Goal: Task Accomplishment & Management: Manage account settings

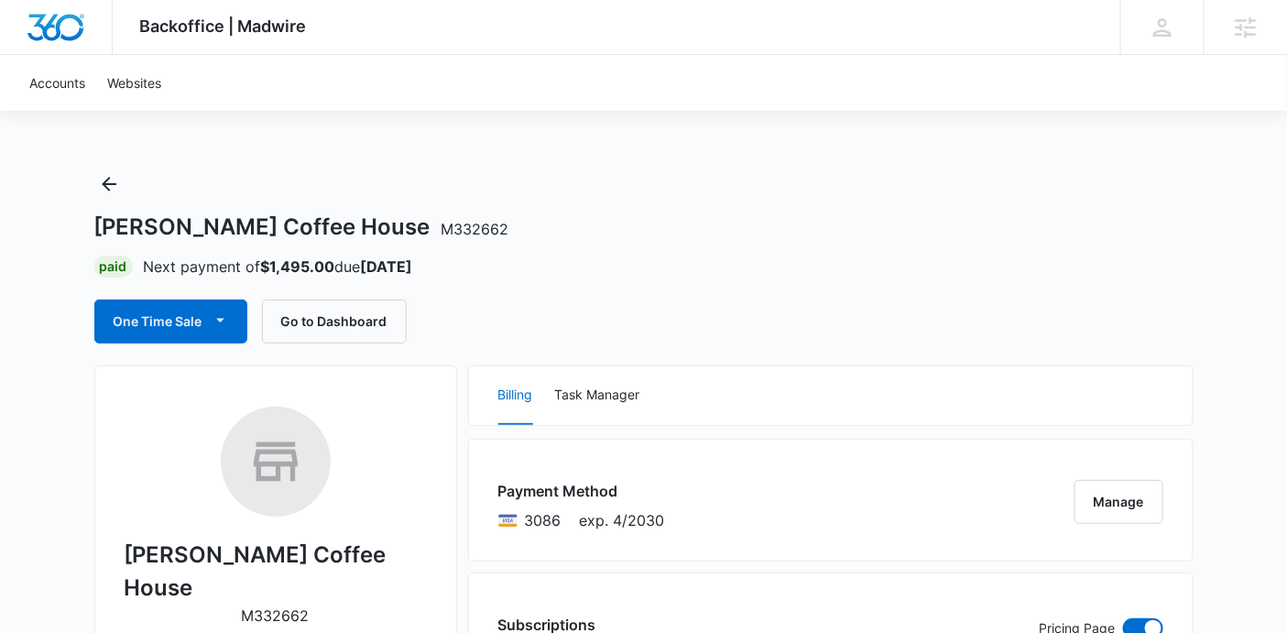
click at [646, 402] on div "Billing Task Manager" at bounding box center [831, 395] width 724 height 59
click at [629, 387] on button "Task Manager" at bounding box center [597, 395] width 85 height 59
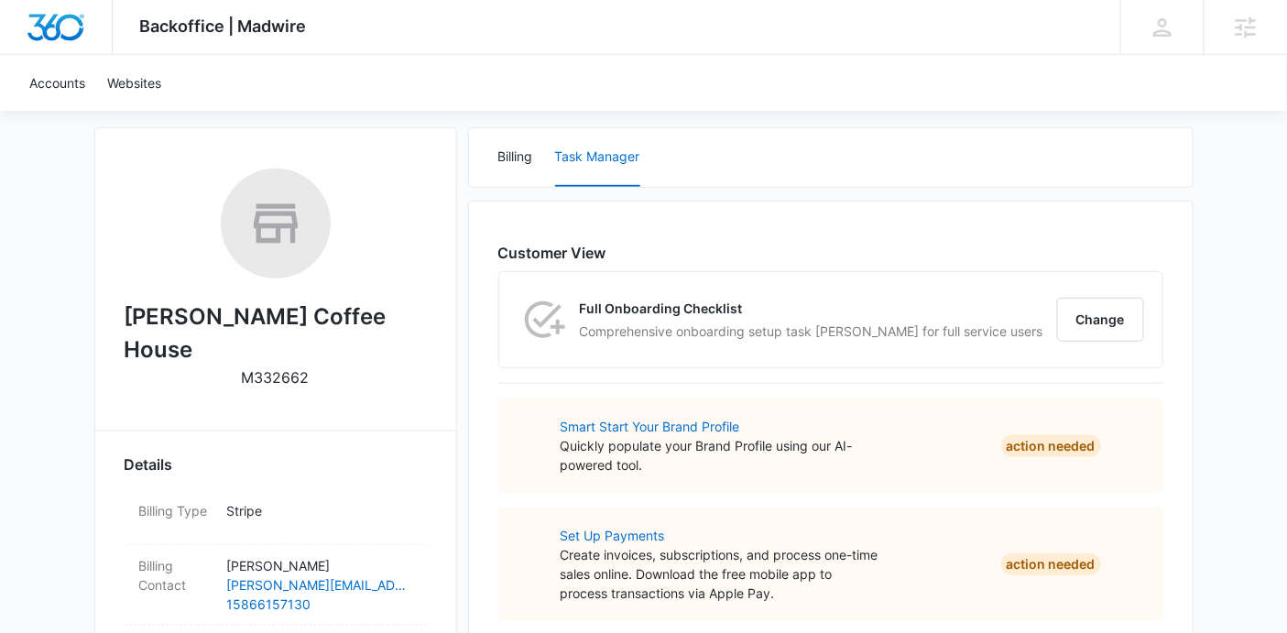
scroll to position [256, 0]
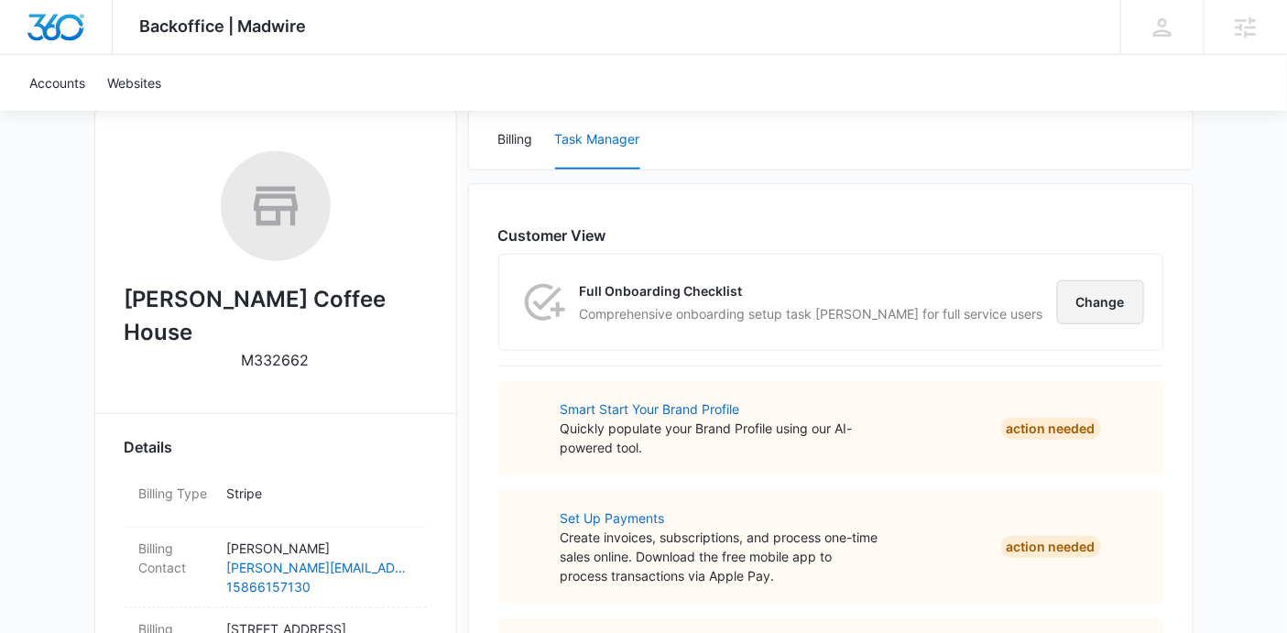
click at [1128, 289] on button "Change" at bounding box center [1100, 302] width 87 height 44
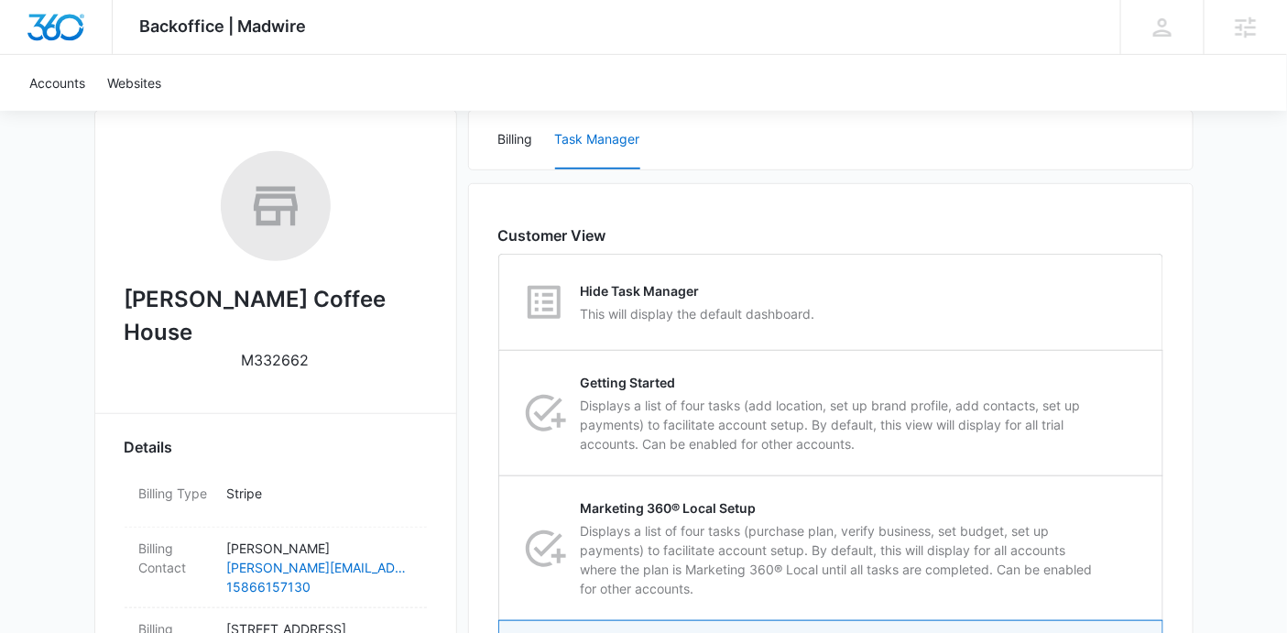
click at [1128, 289] on div "Hide Task Manager This will display the default dashboard." at bounding box center [831, 302] width 662 height 95
click at [500, 302] on input "Hide Task Manager This will display the default dashboard." at bounding box center [499, 302] width 1 height 1
radio input "true"
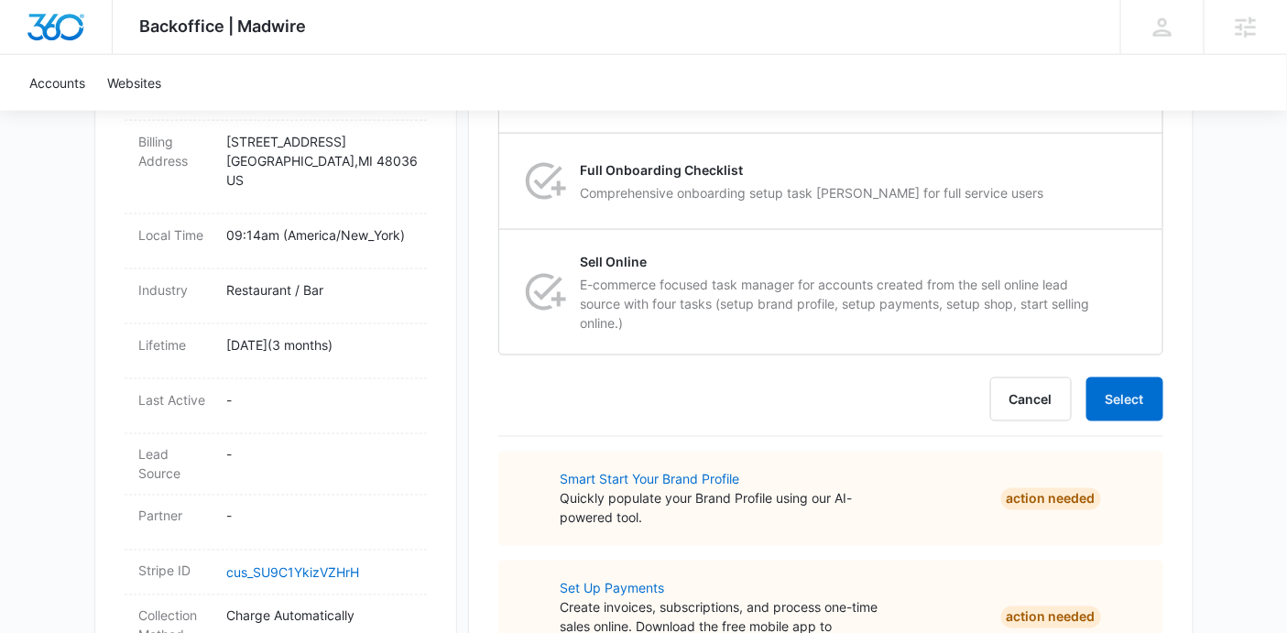
scroll to position [784, 0]
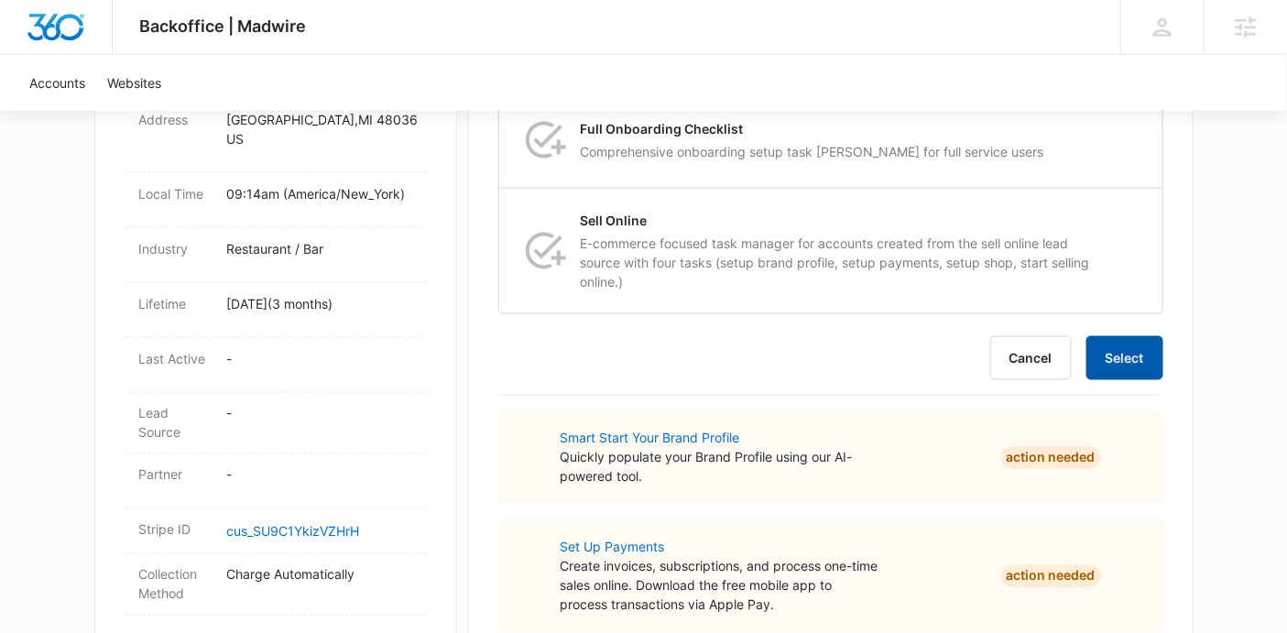
click at [1119, 350] on button "Select" at bounding box center [1124, 358] width 77 height 44
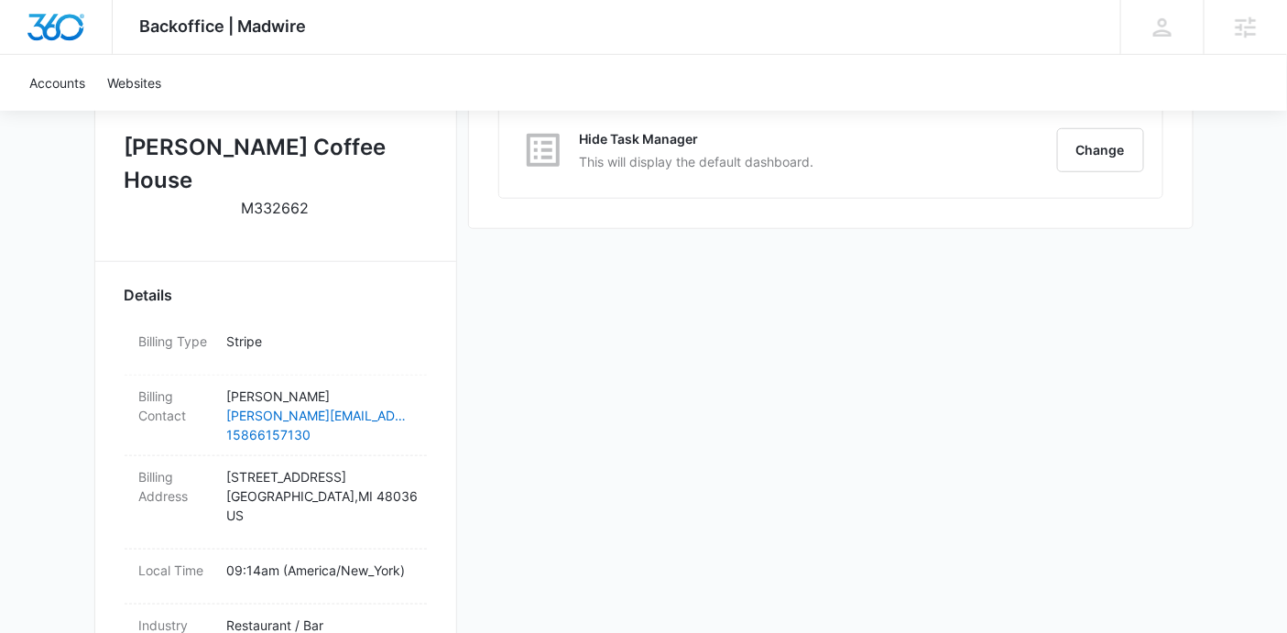
scroll to position [365, 0]
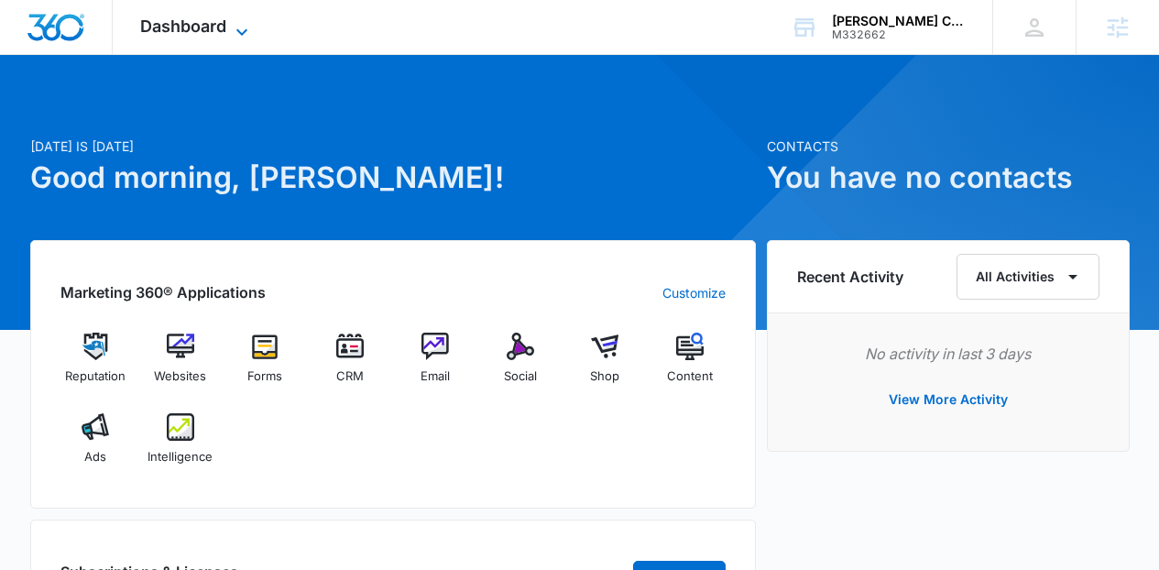
click at [140, 30] on span "Dashboard" at bounding box center [183, 25] width 86 height 19
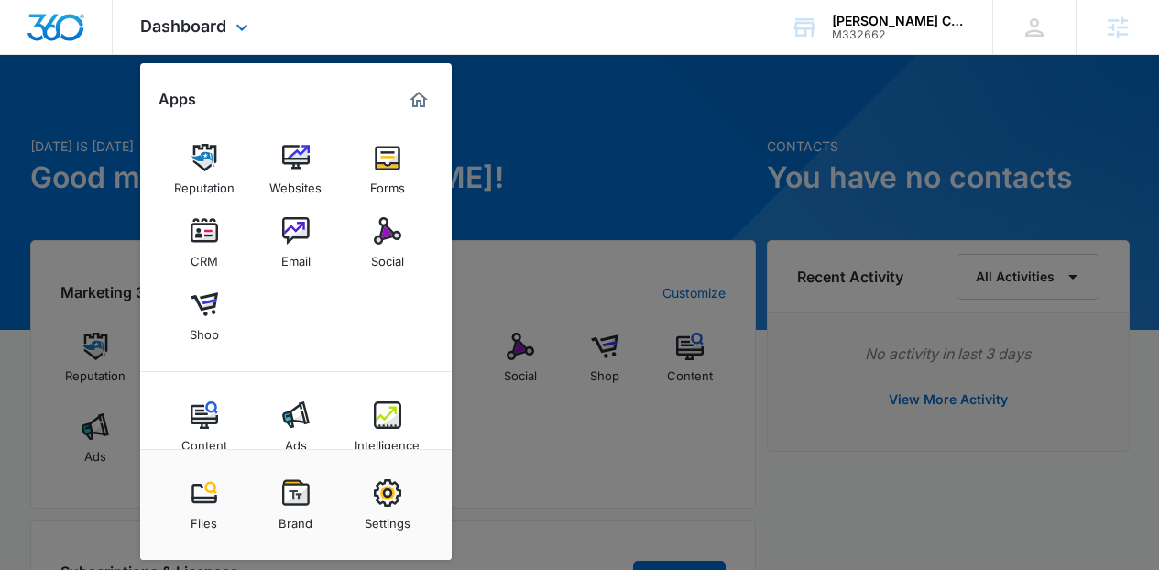
click at [387, 467] on div "Files Brand Settings" at bounding box center [295, 504] width 311 height 111
click at [391, 500] on img at bounding box center [387, 492] width 27 height 27
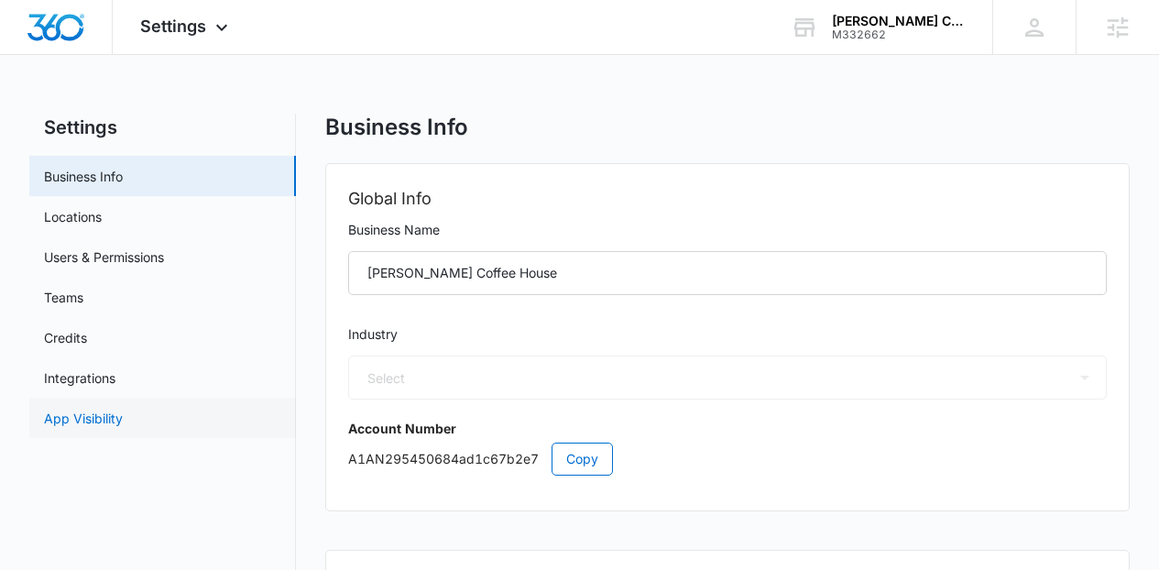
select select "11"
click at [123, 412] on link "App Visibility" at bounding box center [83, 418] width 79 height 19
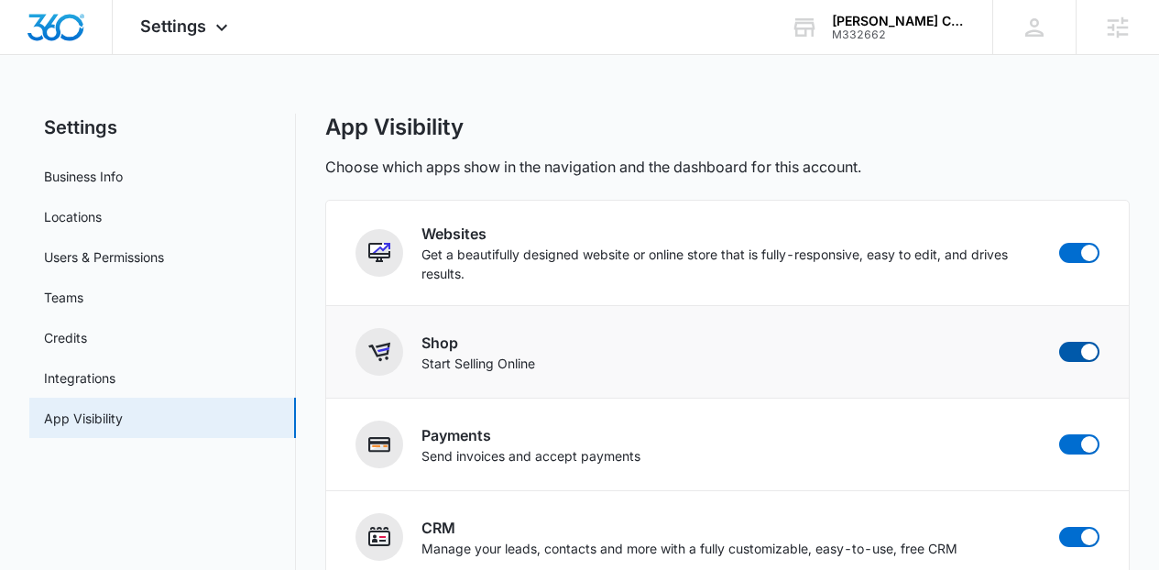
click at [1074, 343] on span at bounding box center [1079, 352] width 40 height 20
click at [1059, 342] on input "checkbox" at bounding box center [1058, 341] width 1 height 1
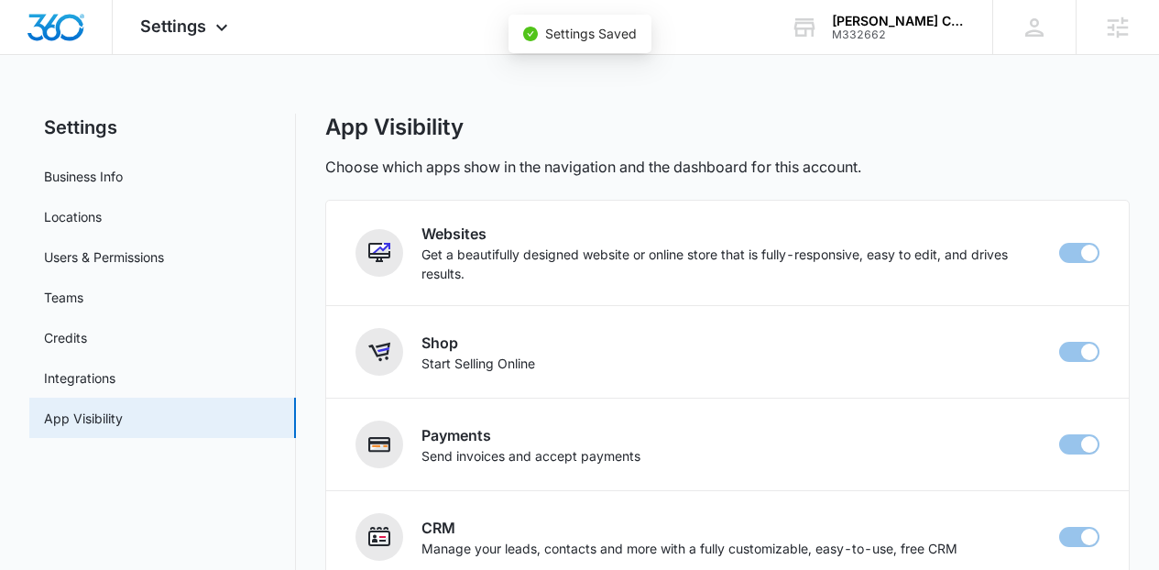
checkbox input "false"
click at [129, 31] on div "Settings Apps Reputation Websites Forms CRM Email Social Content Ads Intelligen…" at bounding box center [186, 27] width 147 height 54
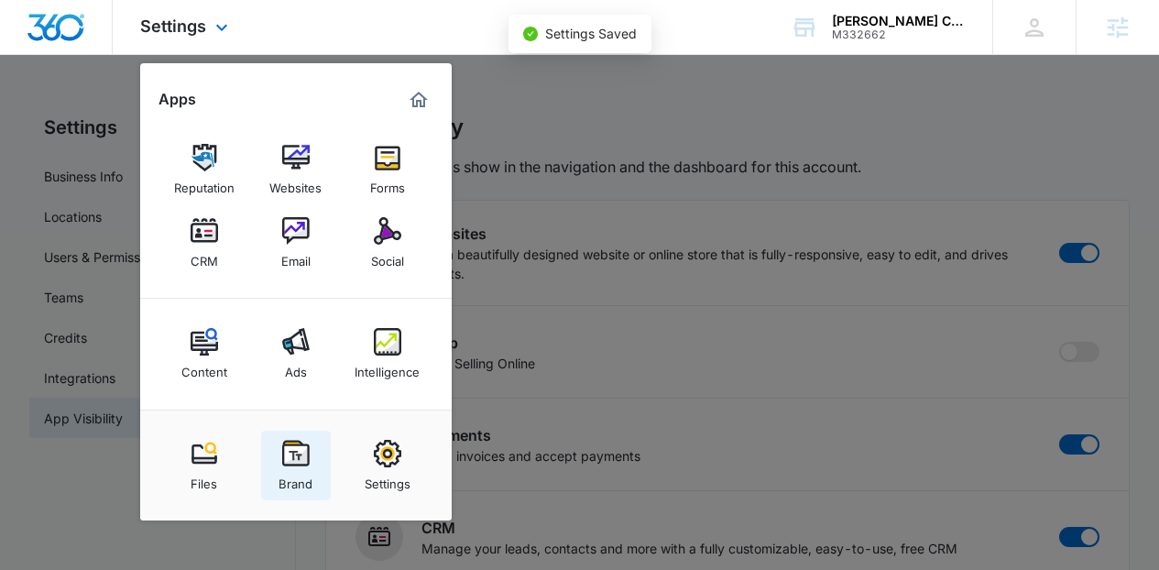
click at [290, 472] on div "Brand" at bounding box center [295, 479] width 34 height 24
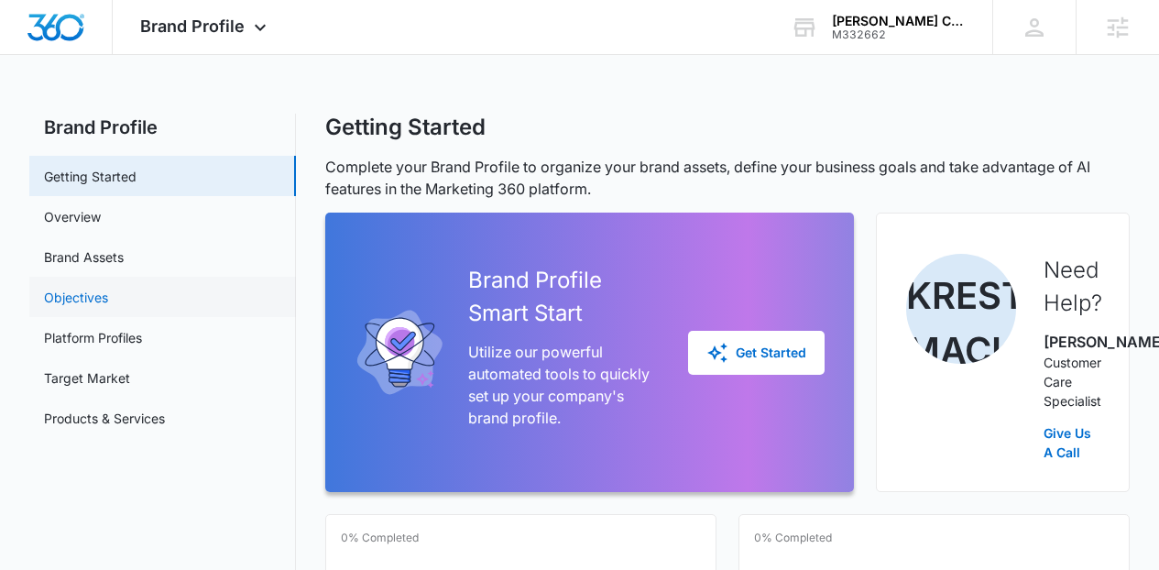
click at [108, 288] on link "Objectives" at bounding box center [76, 297] width 64 height 19
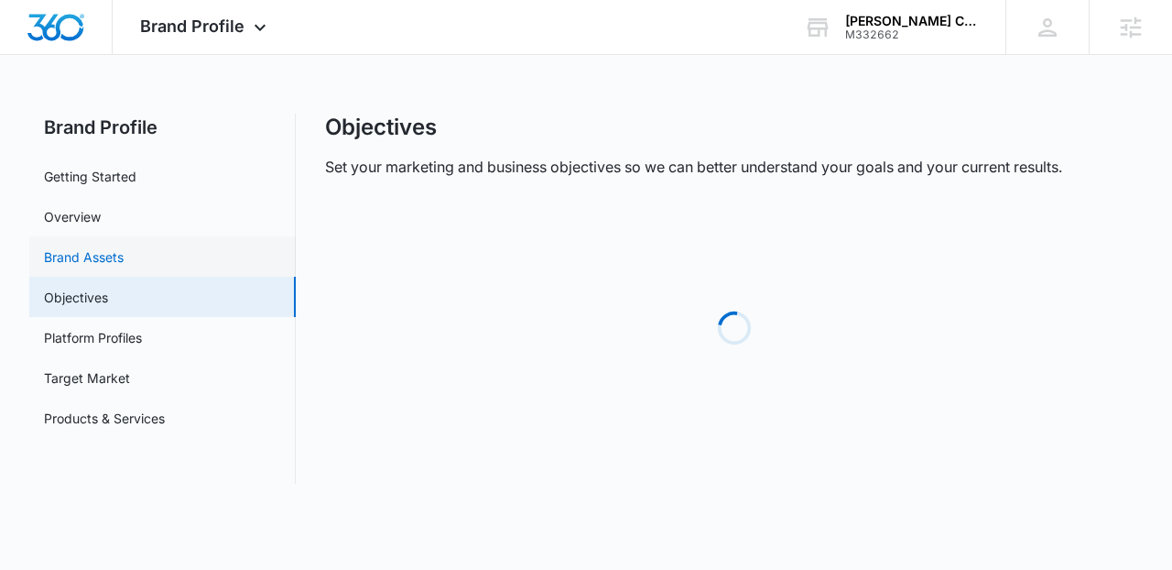
click at [106, 259] on link "Brand Assets" at bounding box center [84, 256] width 80 height 19
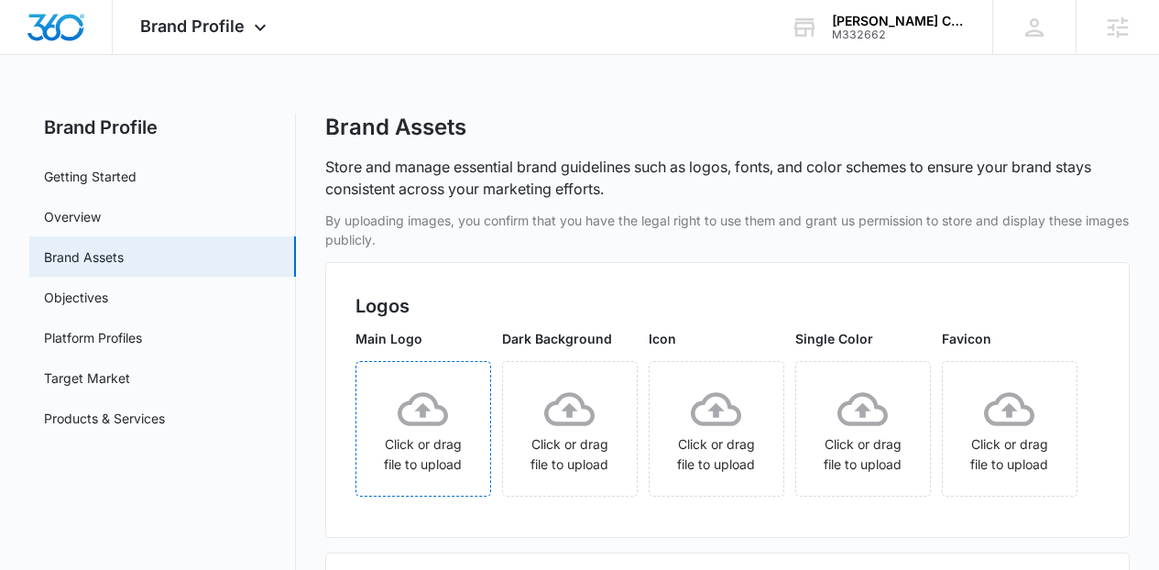
click at [448, 431] on icon at bounding box center [423, 409] width 50 height 50
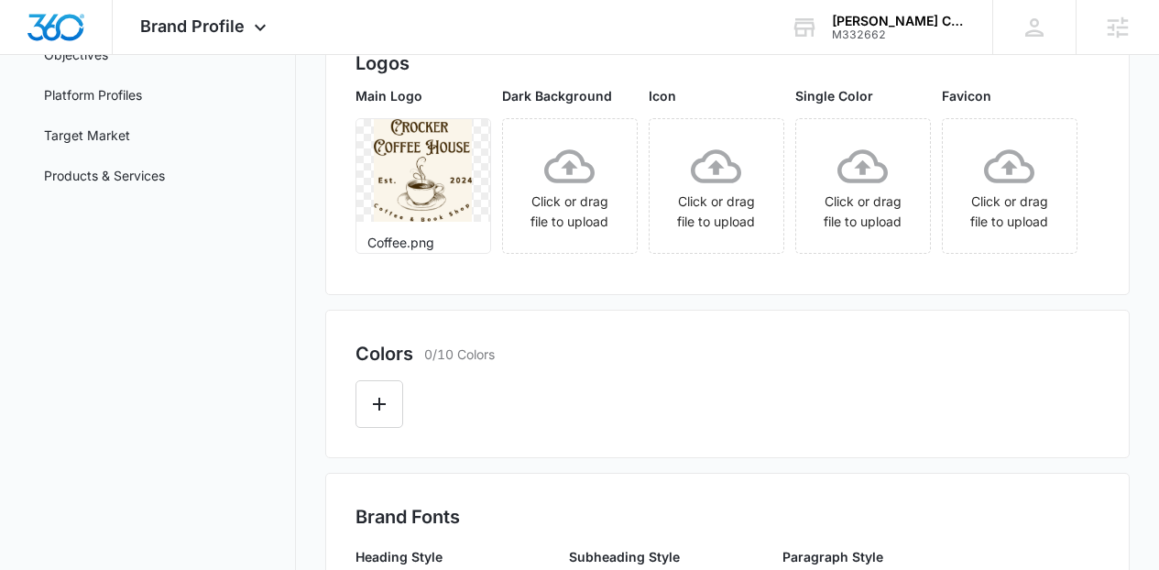
scroll to position [433, 0]
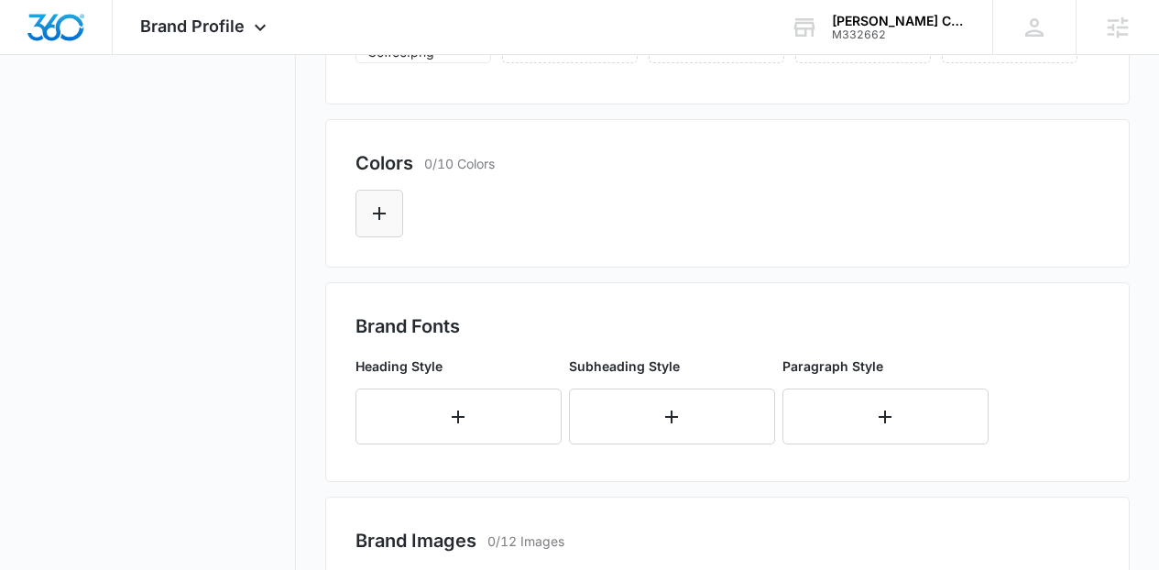
click at [394, 237] on button "Edit Color" at bounding box center [379, 214] width 48 height 48
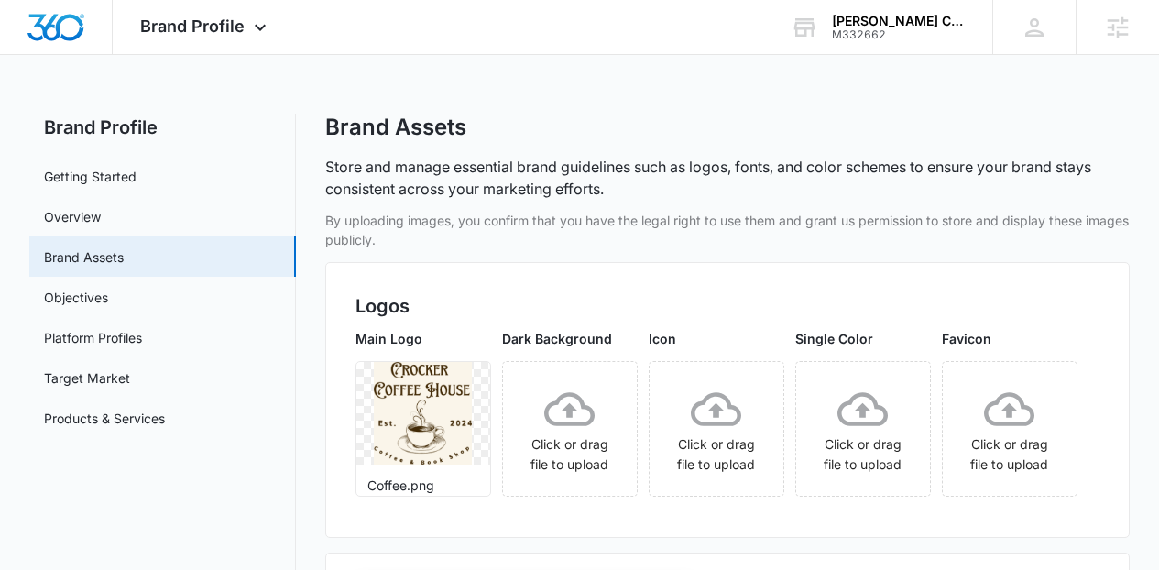
type input "#422A06"
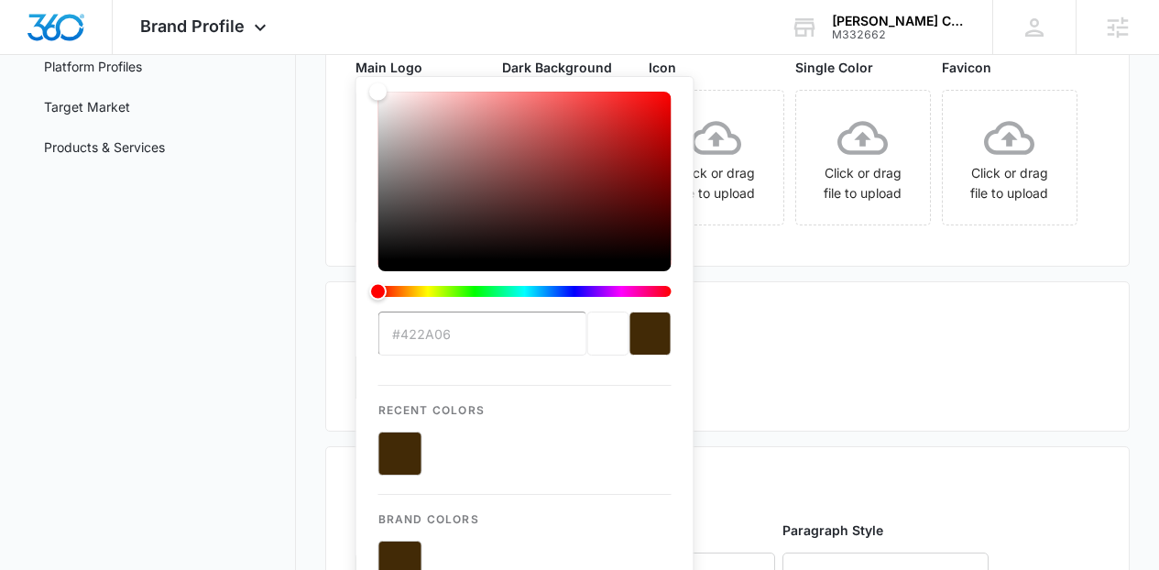
click at [923, 236] on div "Main Logo Coffee.png Dark Background Click or drag file to upload Icon Click or…" at bounding box center [727, 147] width 745 height 179
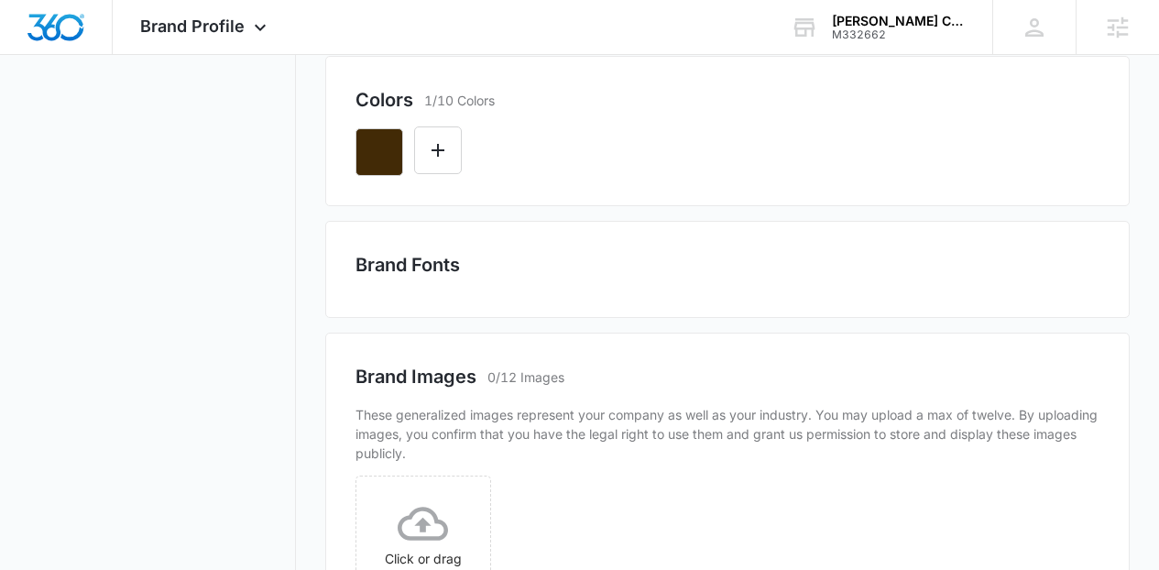
scroll to position [586, 0]
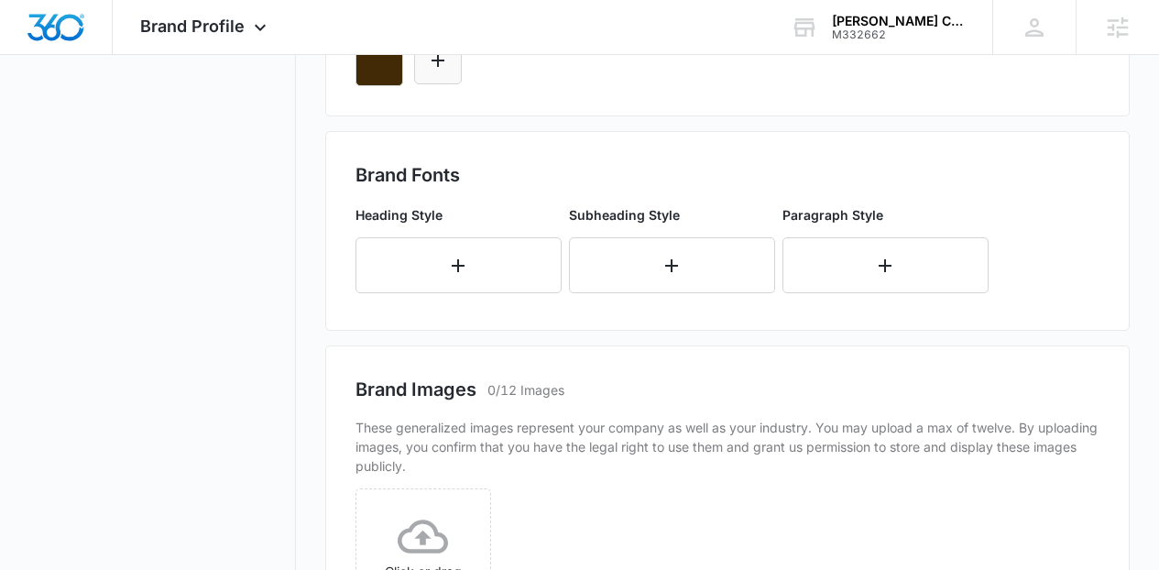
click at [434, 71] on icon "Edit Color" at bounding box center [438, 60] width 22 height 22
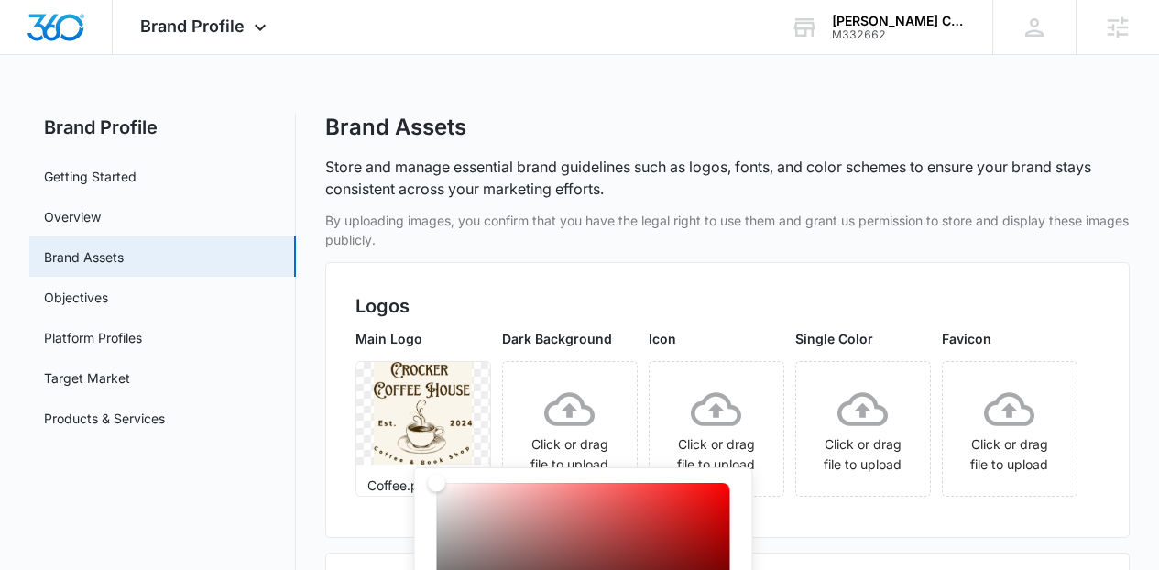
type input "#FAF5EA"
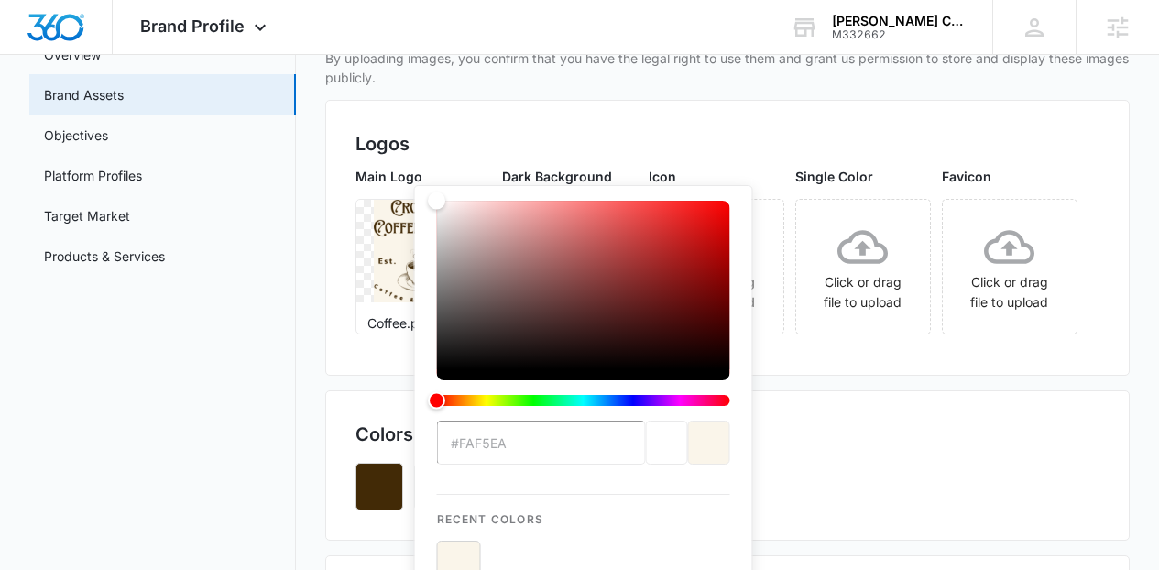
click at [861, 345] on div "Main Logo Coffee.png Dark Background Click or drag file to upload Icon Click or…" at bounding box center [727, 256] width 745 height 179
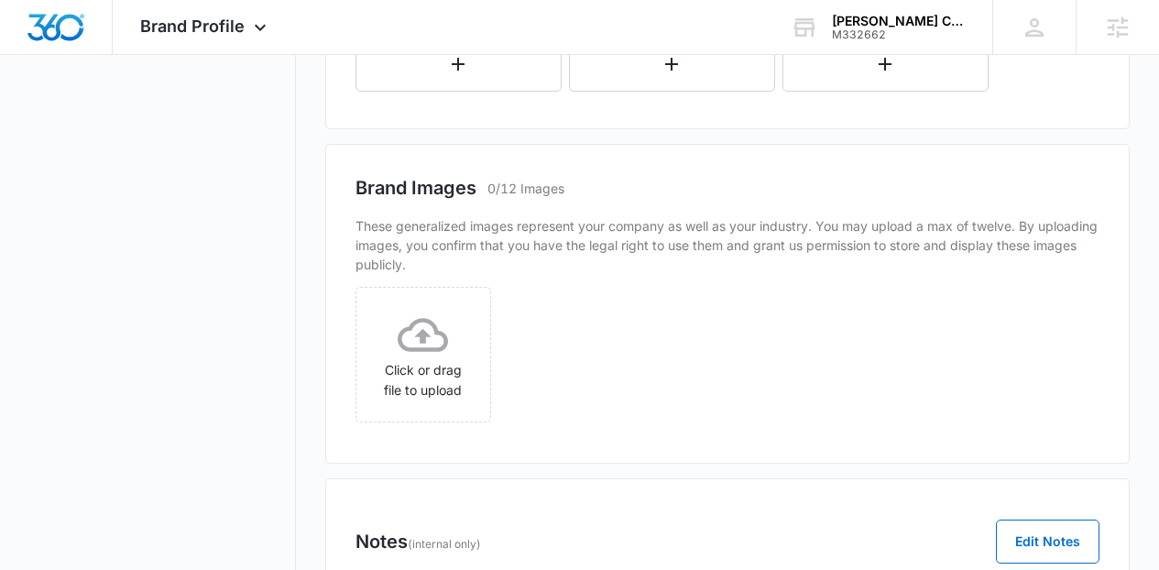
scroll to position [845, 0]
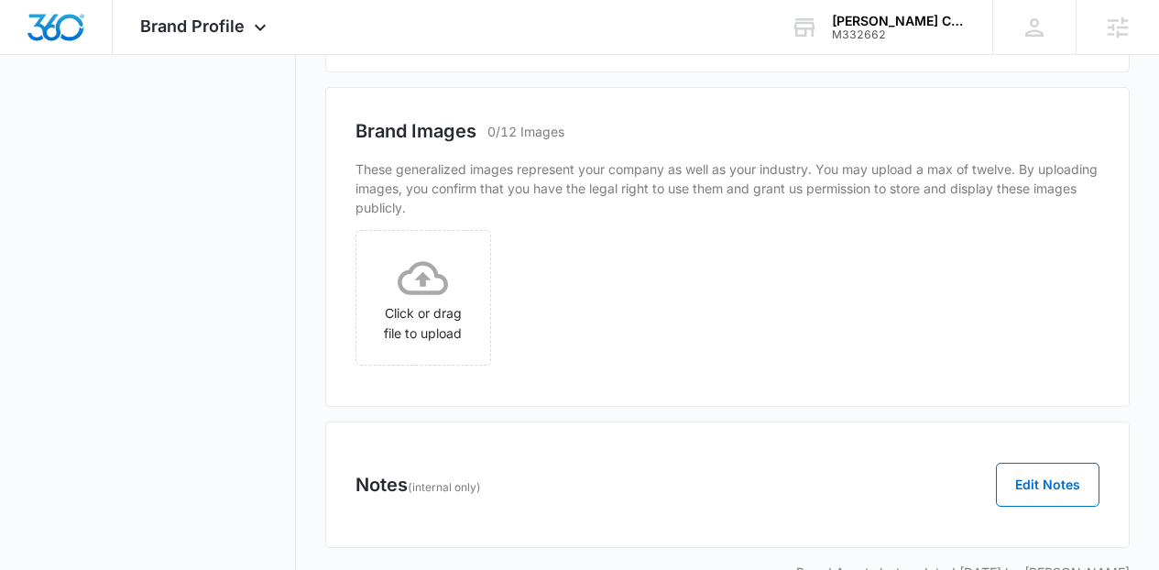
click at [507, 35] on button "button" at bounding box center [458, 7] width 206 height 56
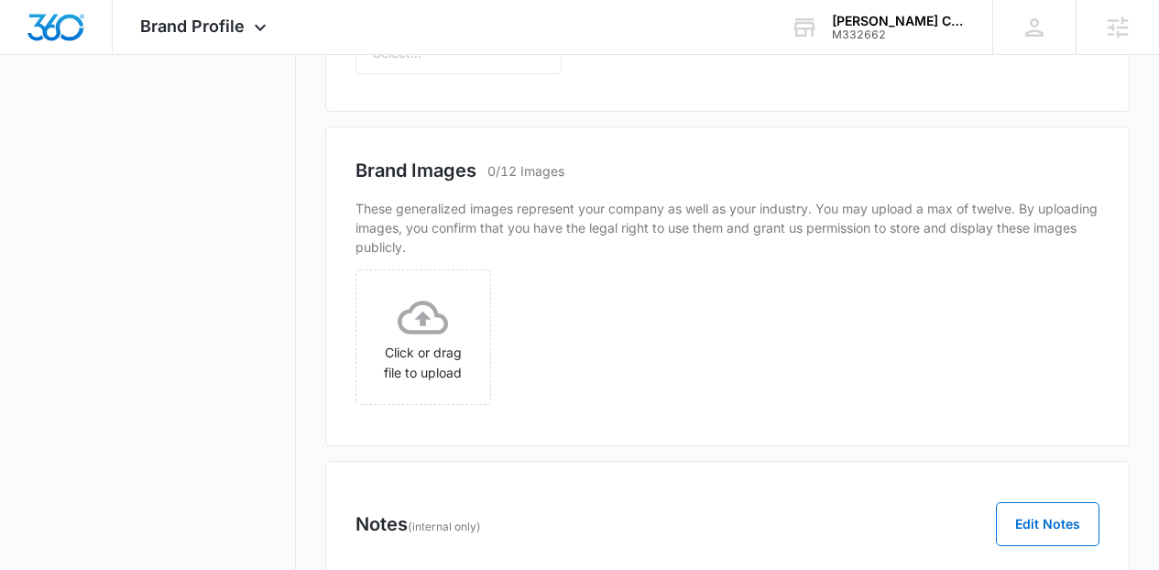
click at [507, 22] on div "Select..." at bounding box center [440, 1] width 168 height 41
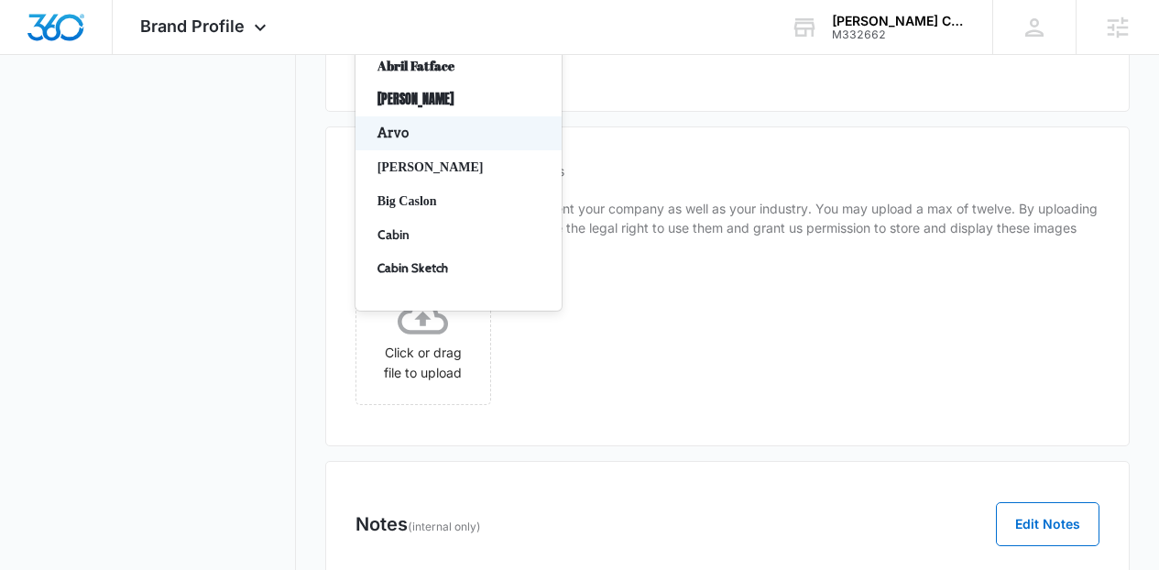
click at [495, 143] on p "Arvo" at bounding box center [456, 133] width 158 height 19
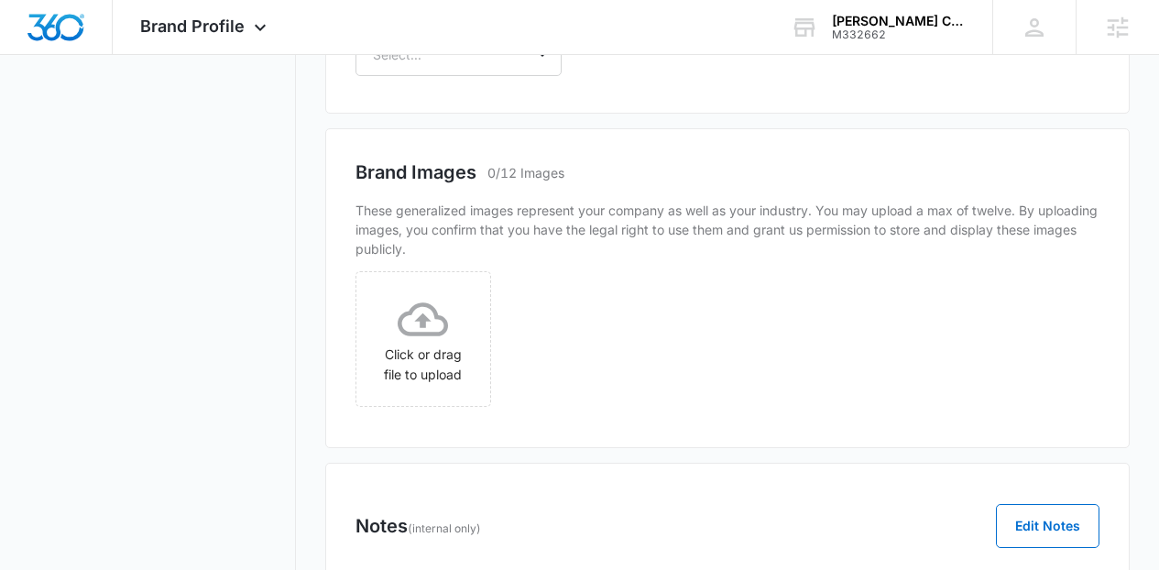
click at [474, 83] on div "Heading Style option Arvo, selected. Arvo Select... Subheading Style Paragraph …" at bounding box center [698, 12] width 687 height 144
click at [456, 66] on div at bounding box center [436, 54] width 127 height 23
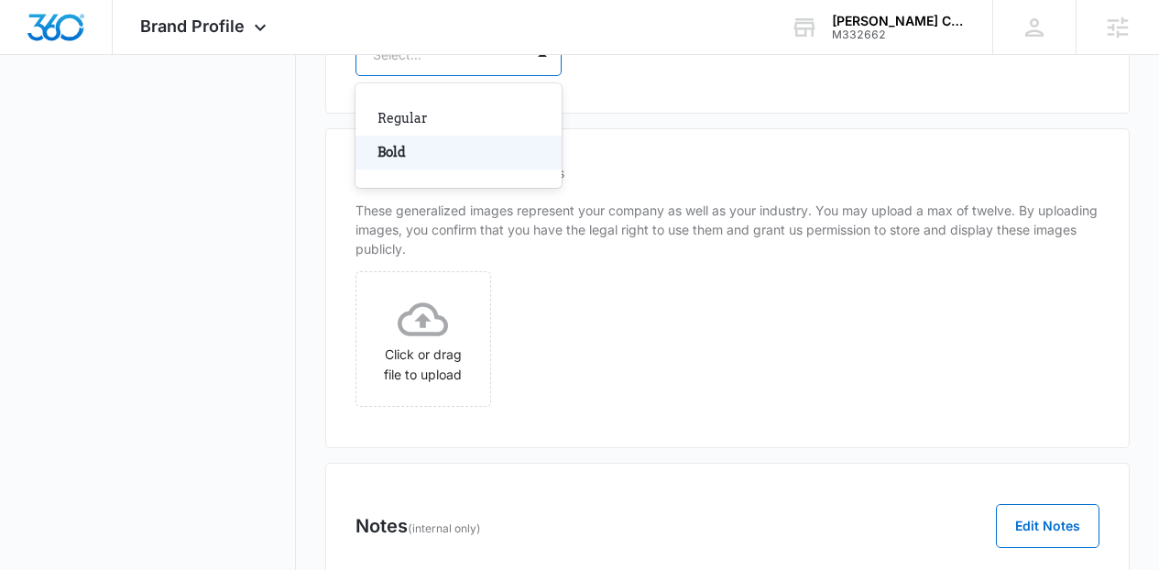
click at [432, 169] on div "Bold" at bounding box center [458, 153] width 206 height 34
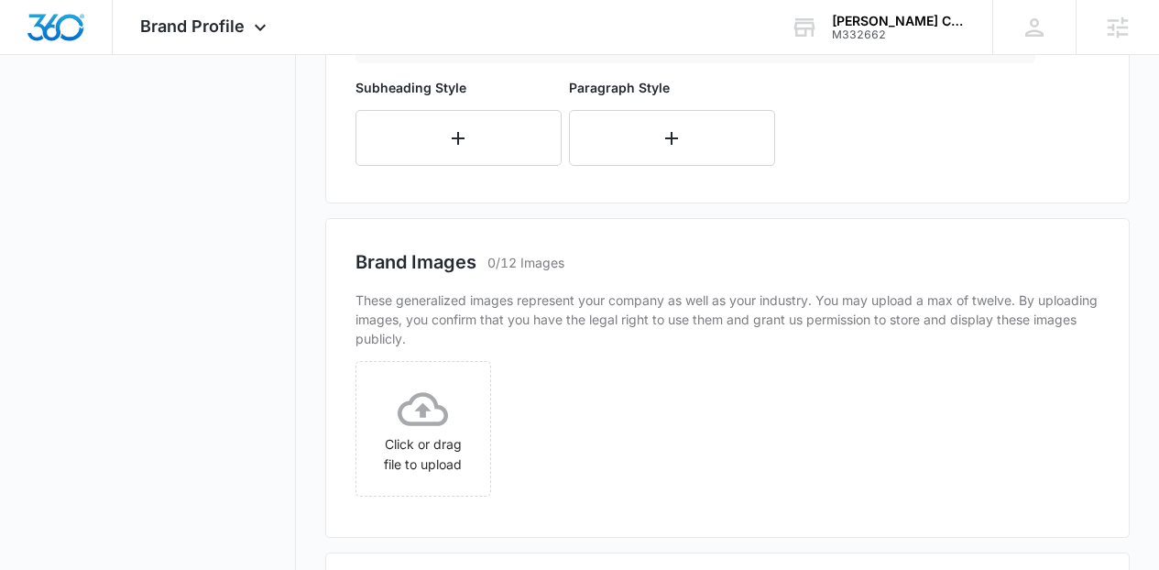
click at [1157, 293] on main "Brand Profile Getting Started Overview Brand Assets Objectives Platform Profile…" at bounding box center [579, 8] width 1159 height 1478
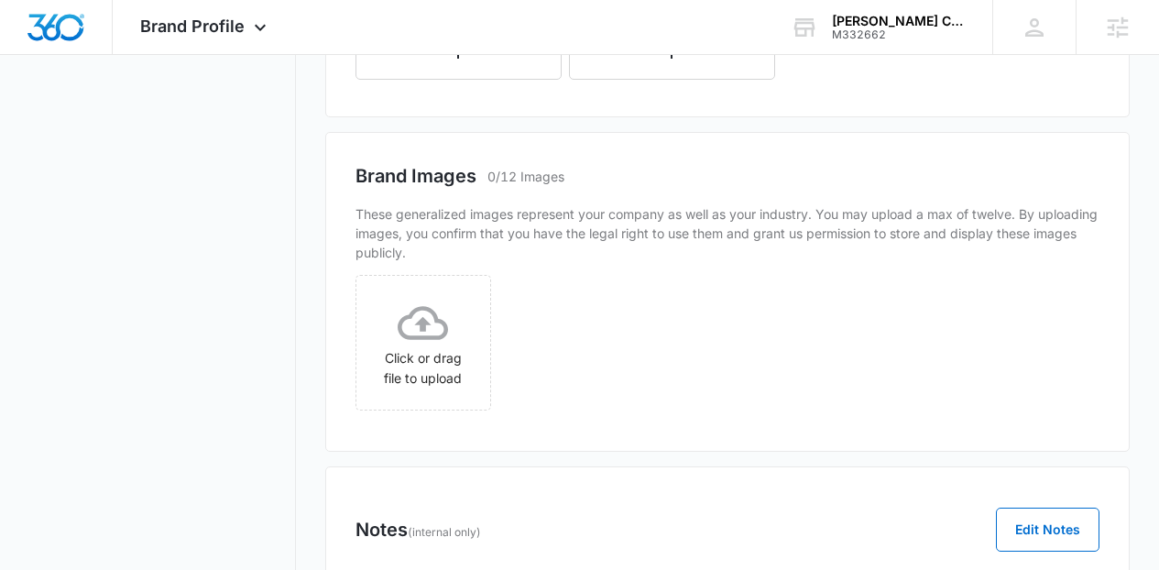
scroll to position [949, 0]
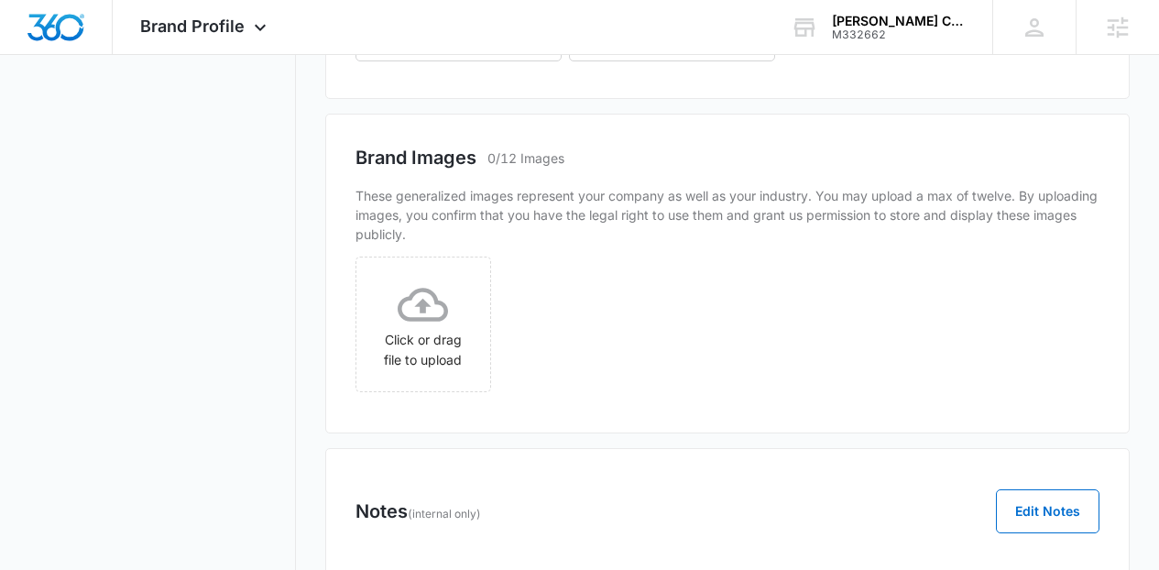
click at [446, 61] on button "button" at bounding box center [458, 33] width 206 height 56
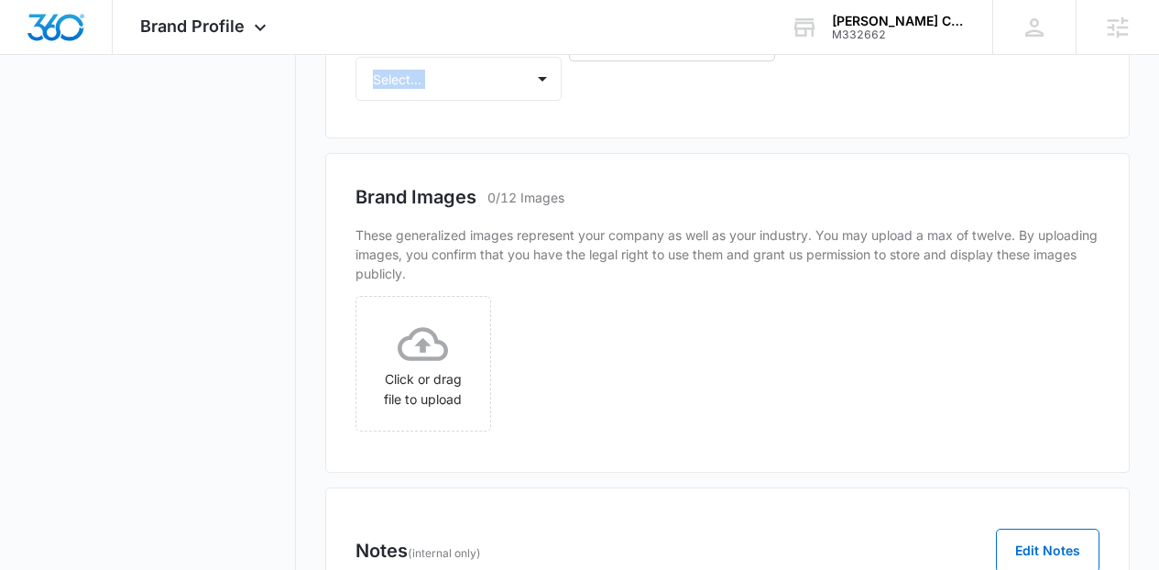
click at [437, 49] on div "Select..." at bounding box center [458, 27] width 206 height 44
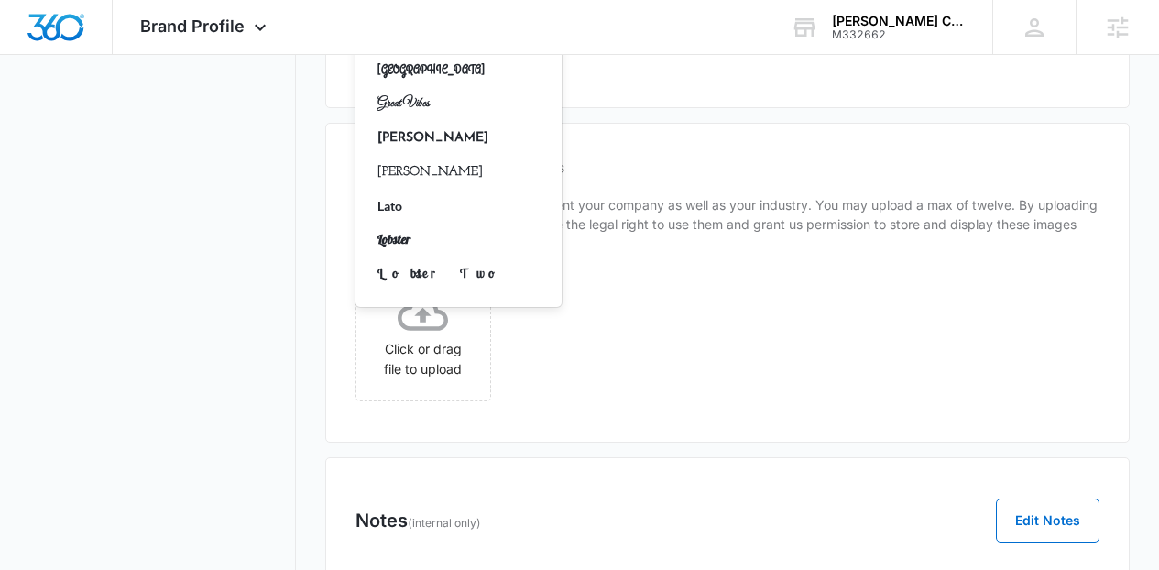
scroll to position [714, 0]
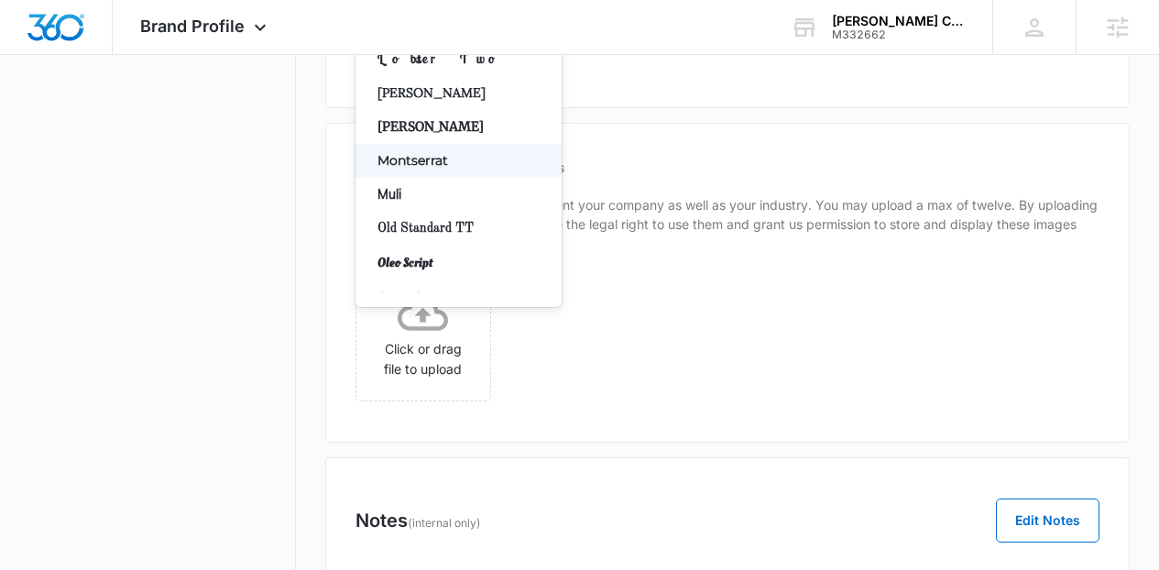
click at [452, 170] on p "Montserrat" at bounding box center [456, 160] width 158 height 19
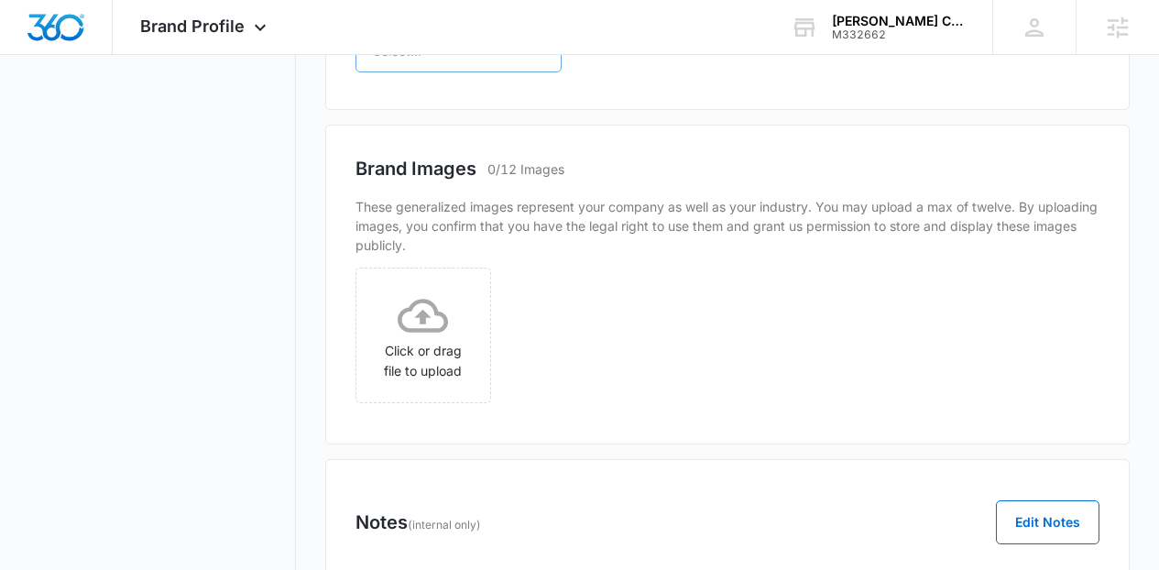
click at [452, 71] on div "Select..." at bounding box center [440, 50] width 168 height 41
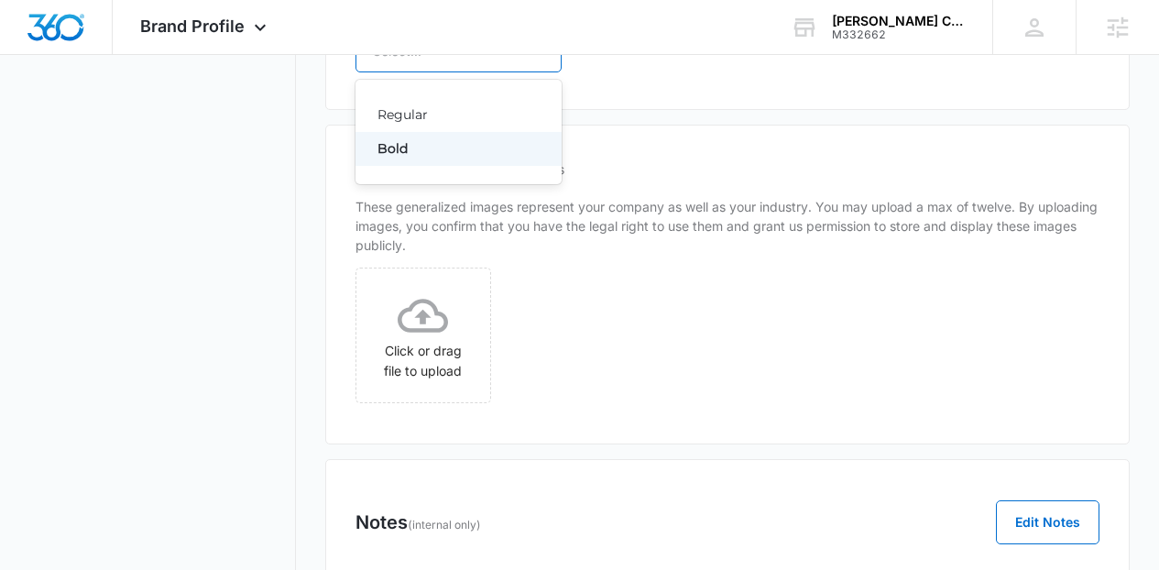
click at [439, 166] on div "Bold" at bounding box center [458, 149] width 206 height 34
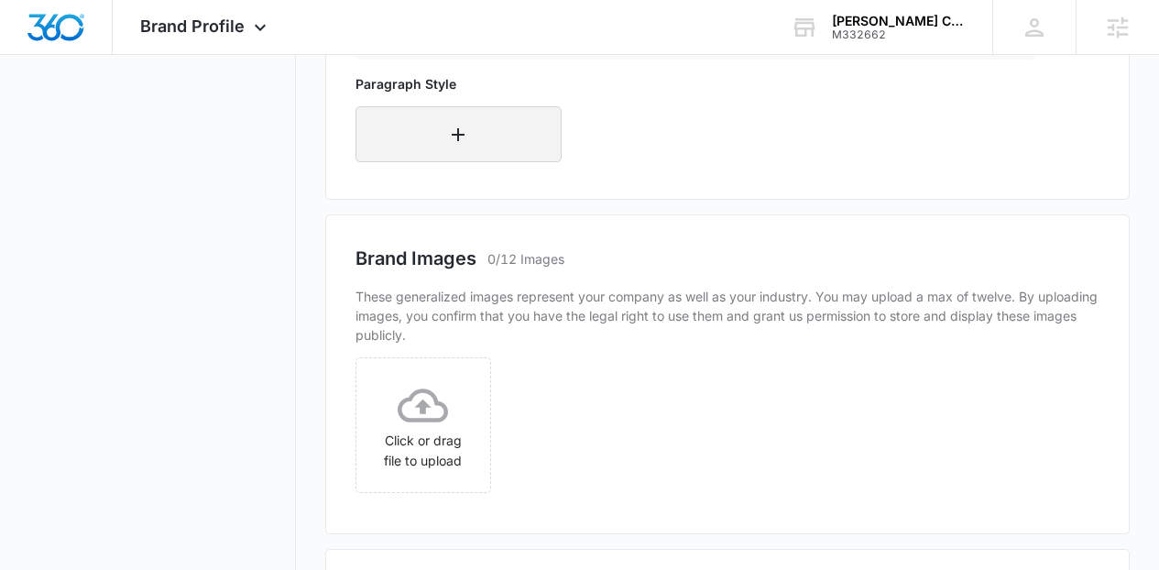
click at [455, 162] on button "button" at bounding box center [458, 134] width 206 height 56
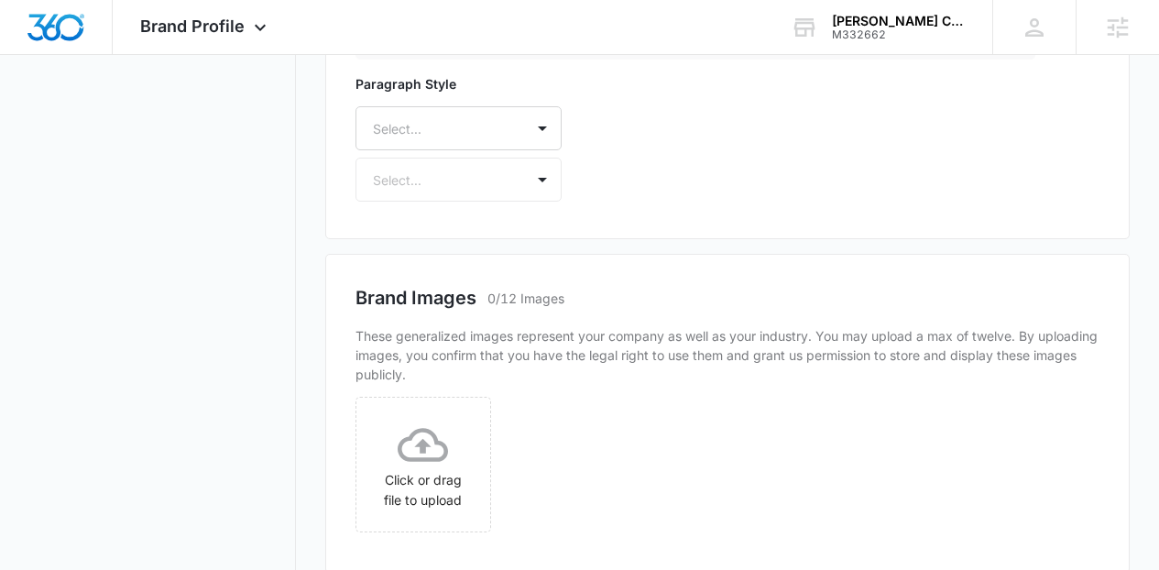
click at [455, 202] on div "Paragraph Style Select... Select..." at bounding box center [458, 137] width 206 height 127
click at [465, 150] on div "Select..." at bounding box center [458, 128] width 206 height 44
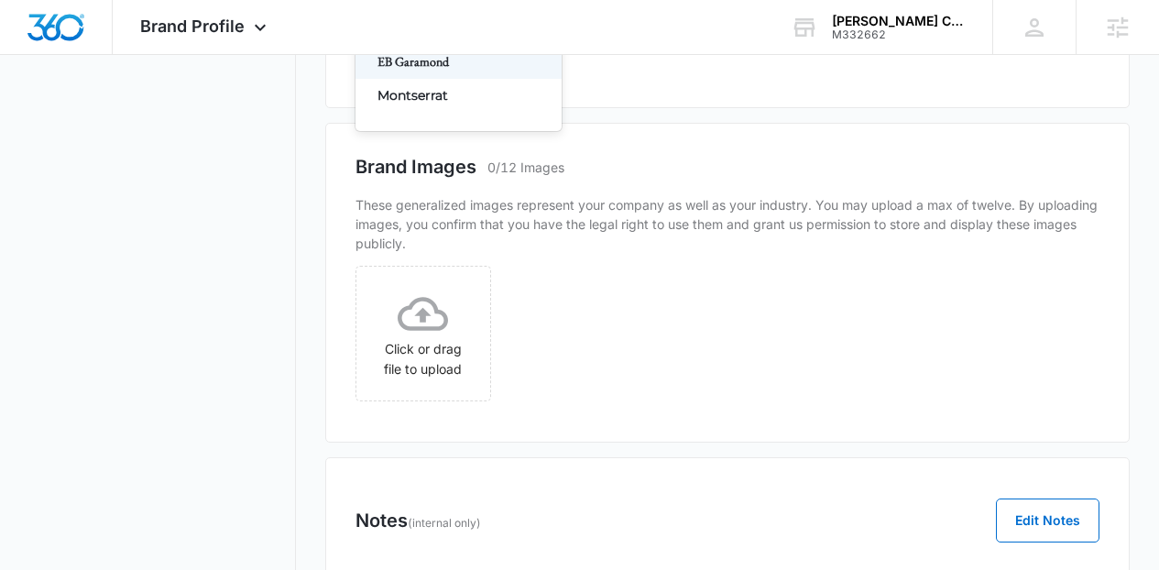
type input "mon"
click at [451, 105] on p "Montserrat" at bounding box center [456, 95] width 158 height 19
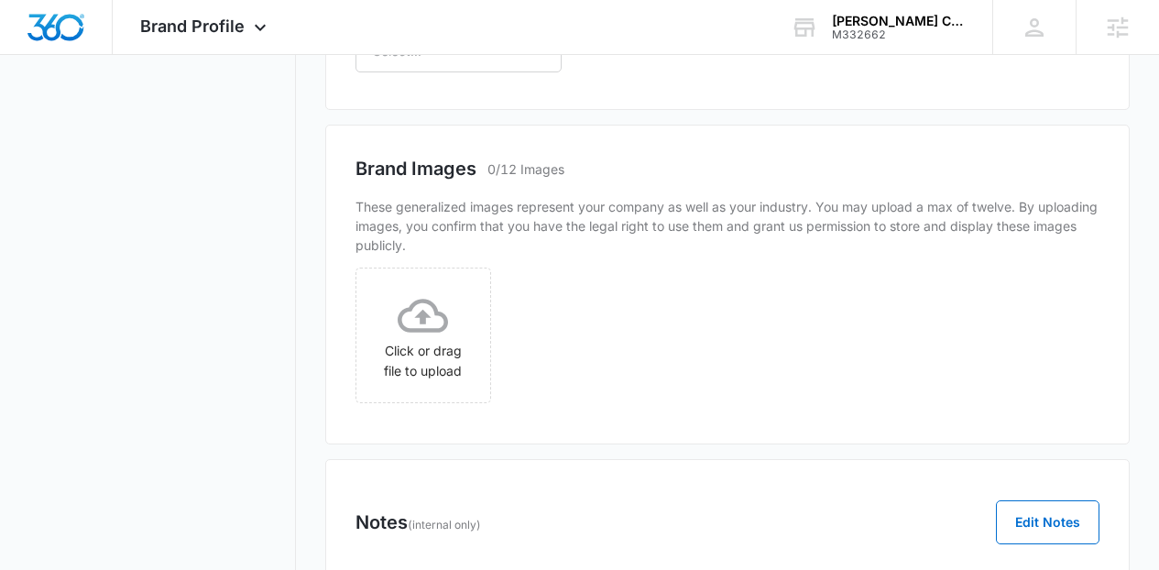
click at [436, 62] on div at bounding box center [436, 50] width 127 height 23
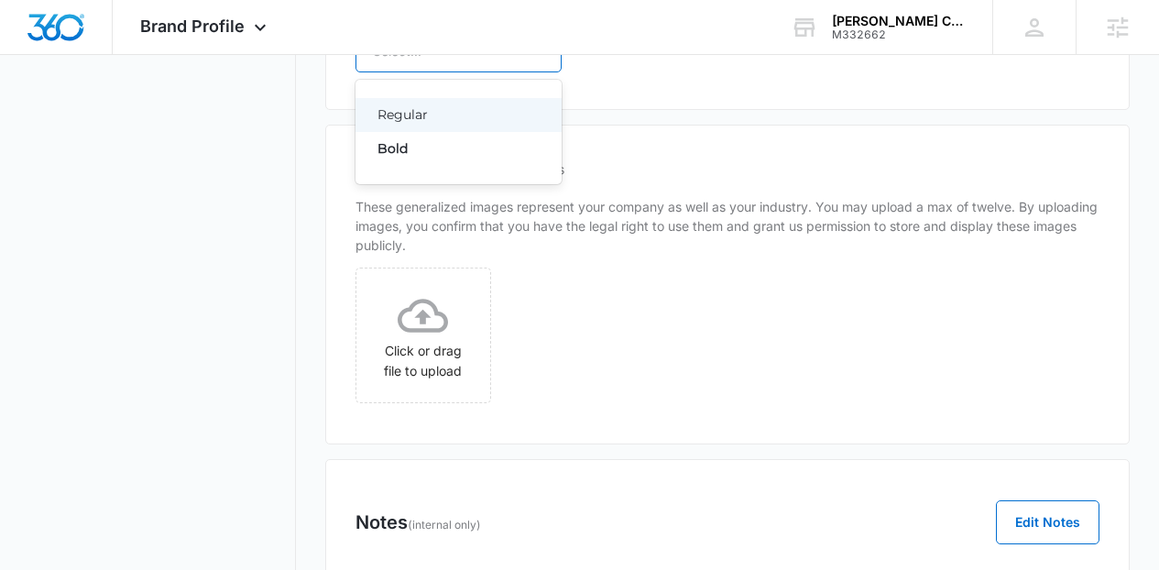
click at [412, 125] on p "Regular" at bounding box center [456, 114] width 158 height 19
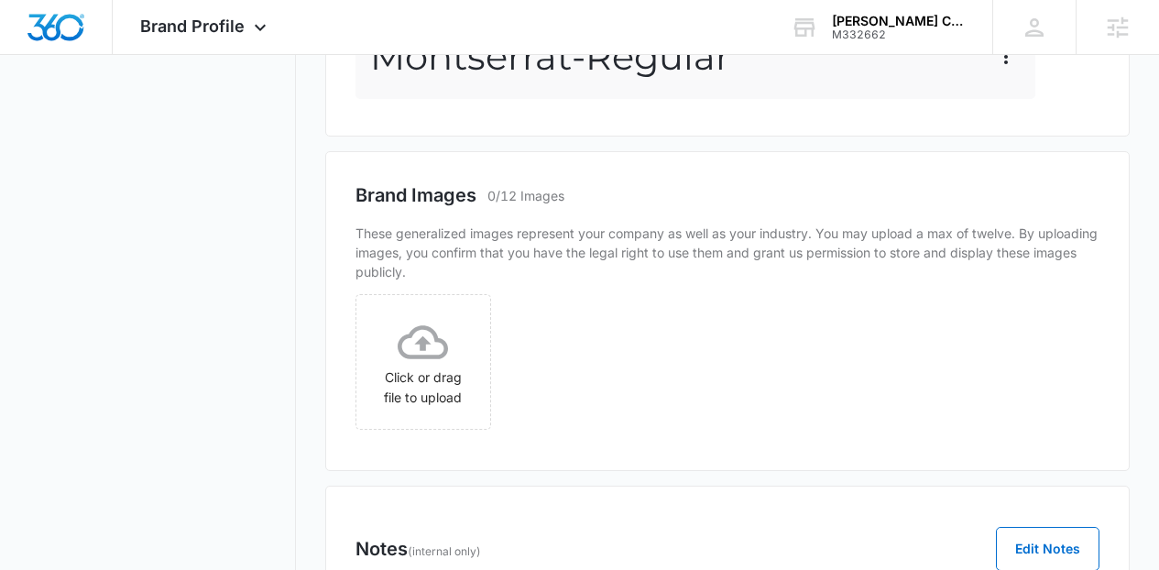
scroll to position [956, 0]
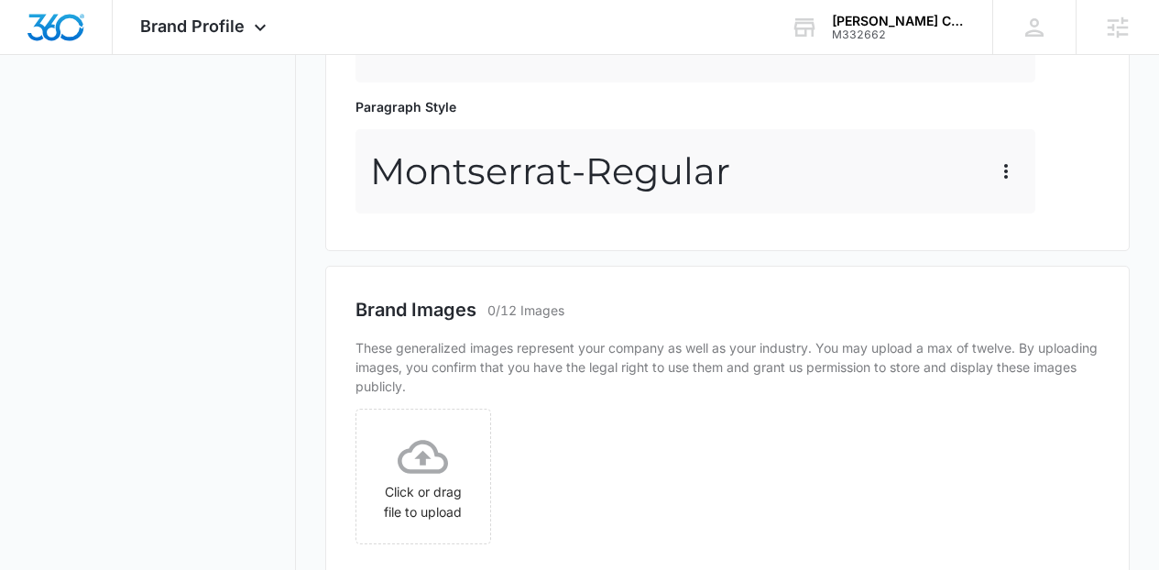
click at [1021, 205] on button "Edit" at bounding box center [1044, 215] width 104 height 27
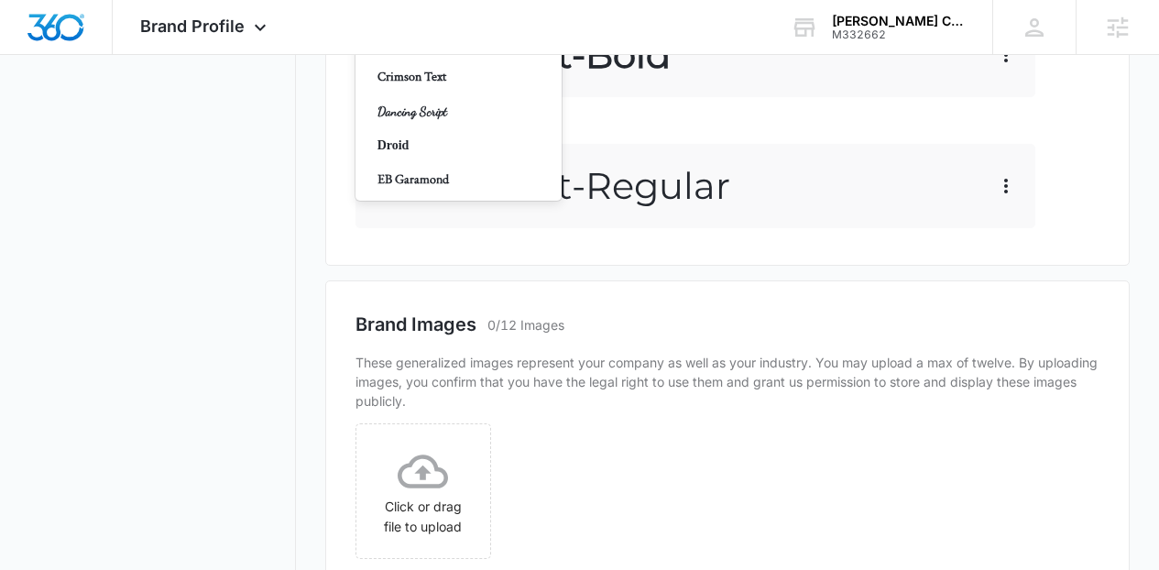
scroll to position [242, 0]
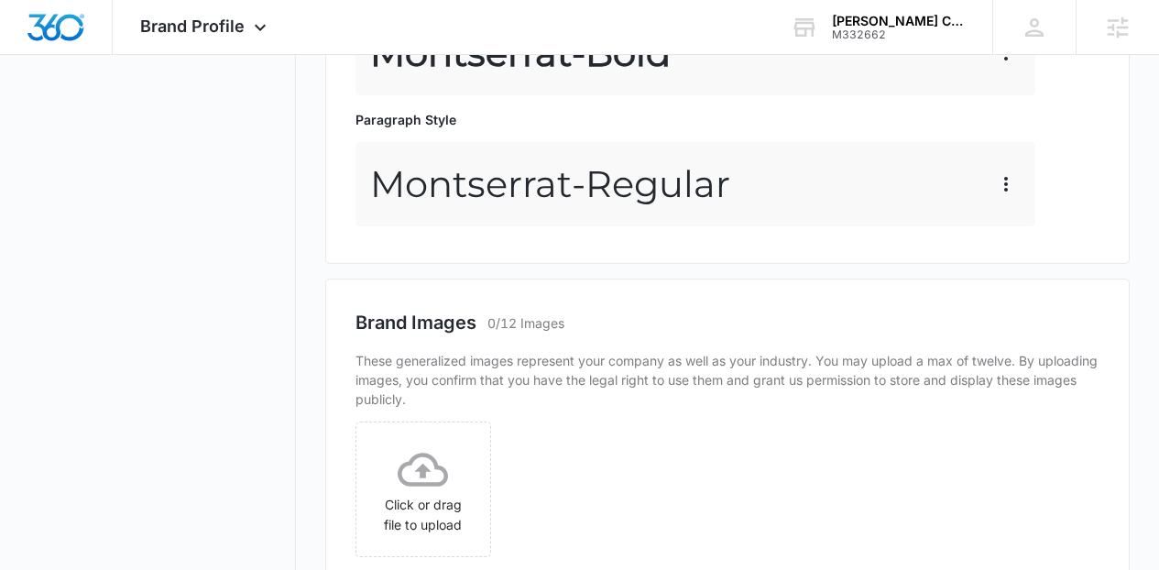
click at [420, 50] on p "Bold" at bounding box center [456, 40] width 158 height 19
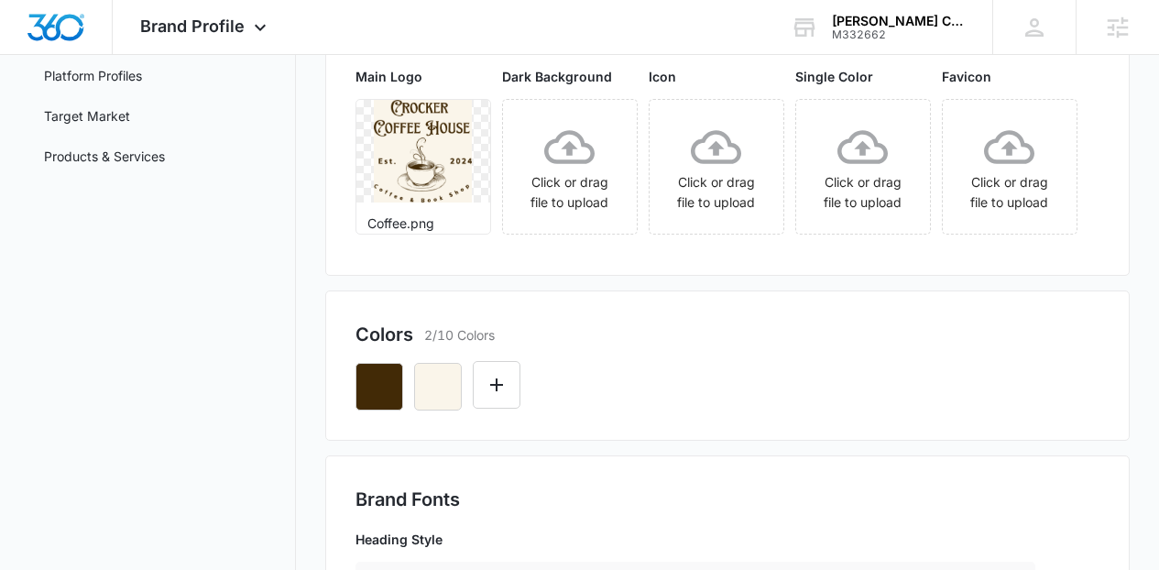
scroll to position [0, 0]
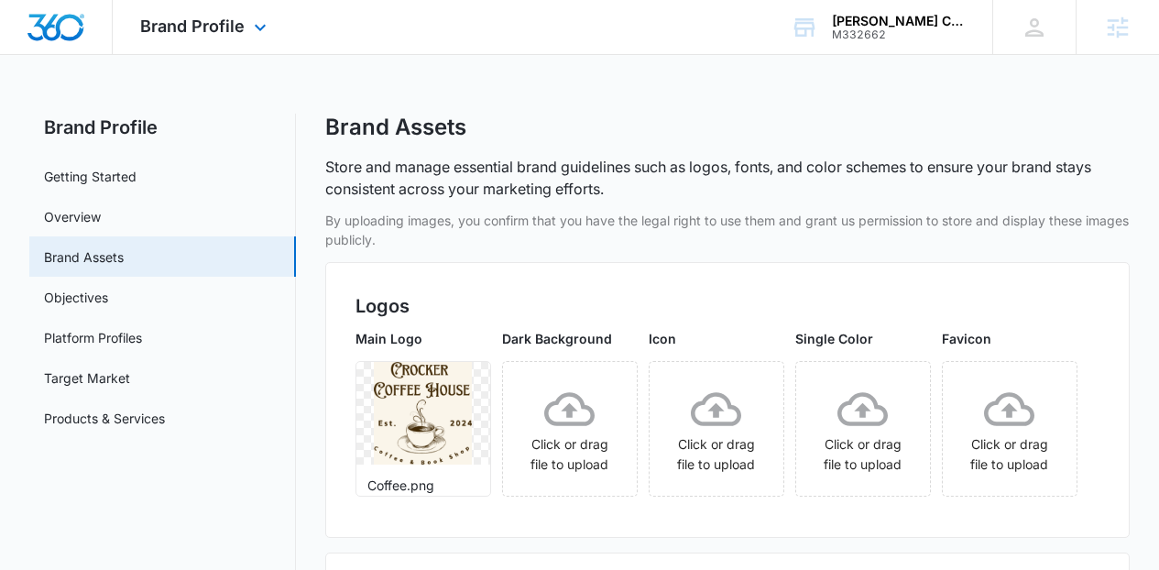
click at [71, 23] on img "Dashboard" at bounding box center [56, 27] width 59 height 27
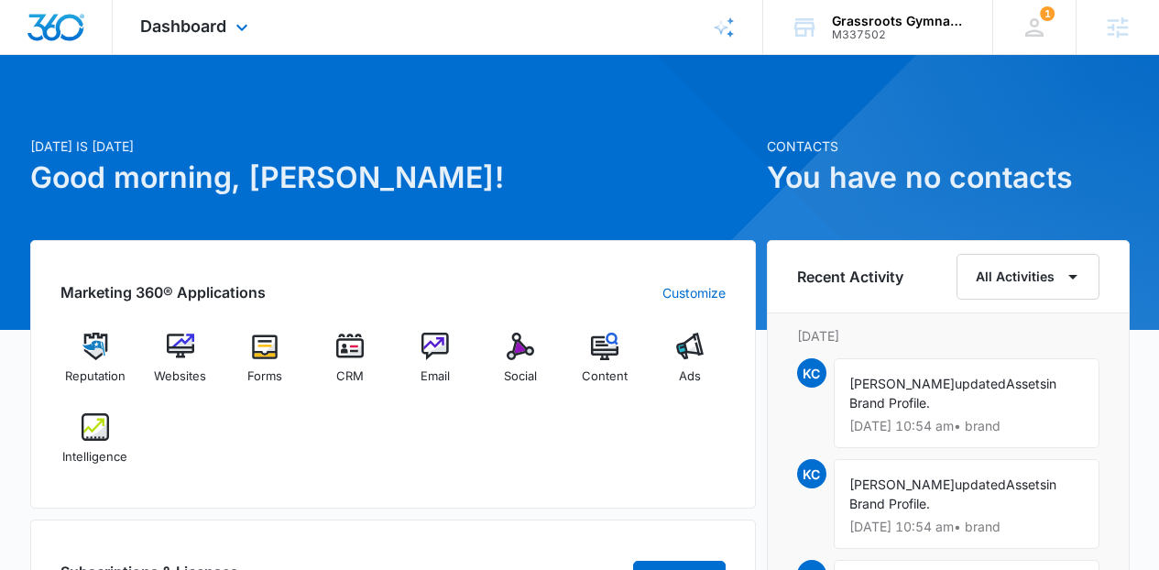
click at [160, 36] on div "Dashboard Apps Reputation Websites Forms CRM Email Social Content Ads Intellige…" at bounding box center [197, 27] width 168 height 54
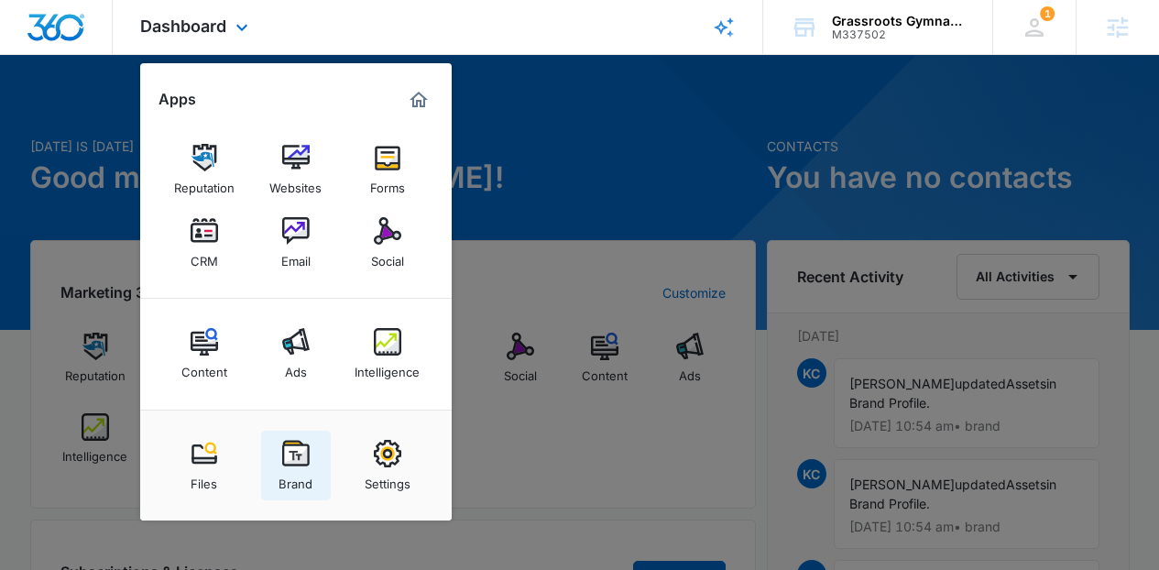
click at [296, 464] on img at bounding box center [295, 453] width 27 height 27
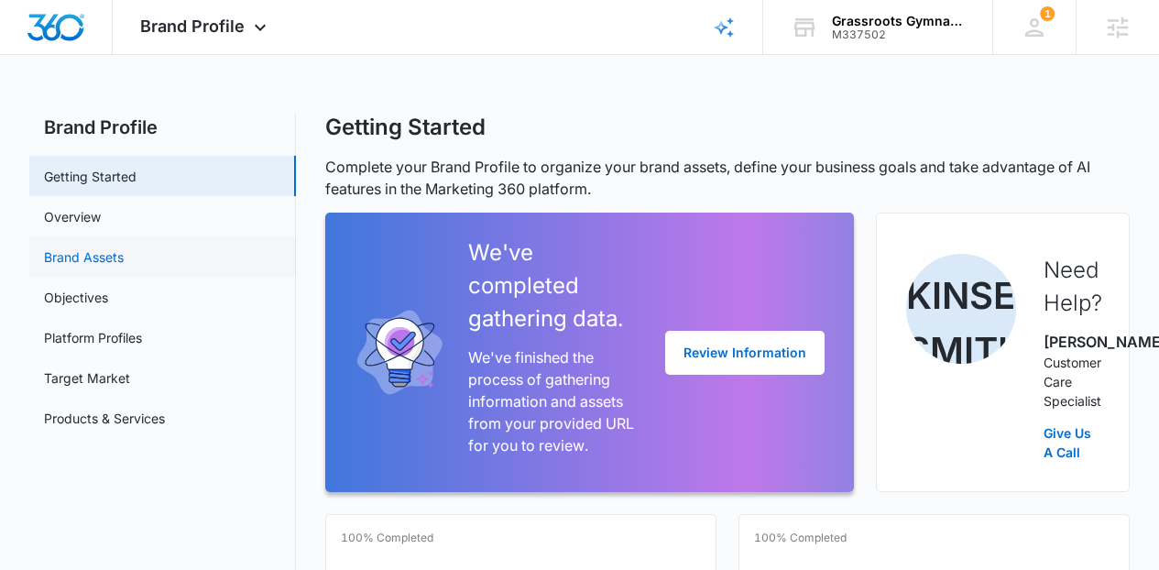
click at [124, 264] on link "Brand Assets" at bounding box center [84, 256] width 80 height 19
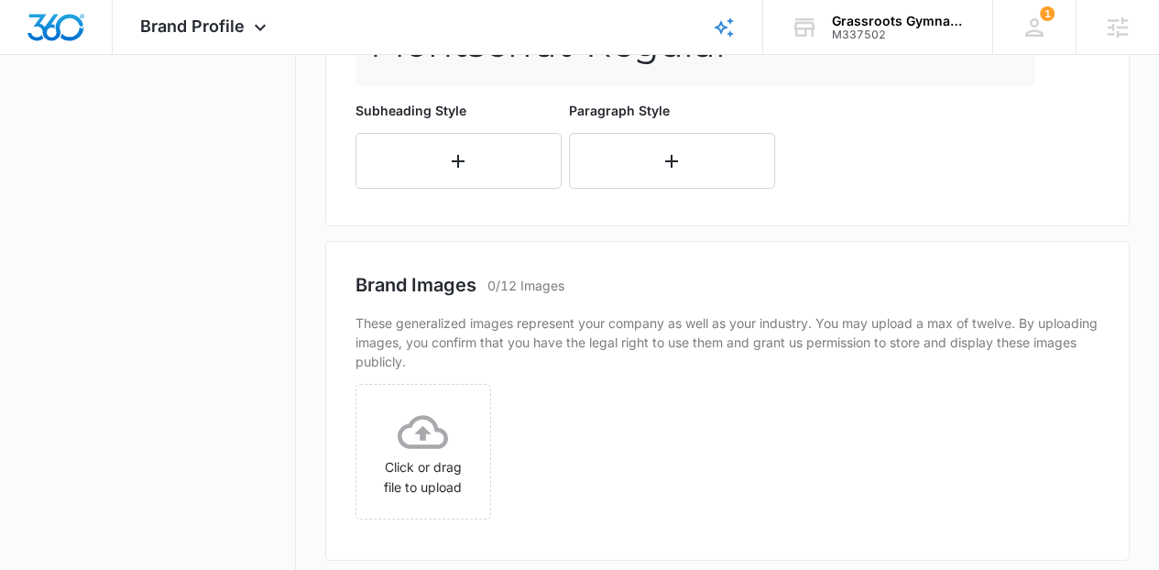
scroll to position [834, 0]
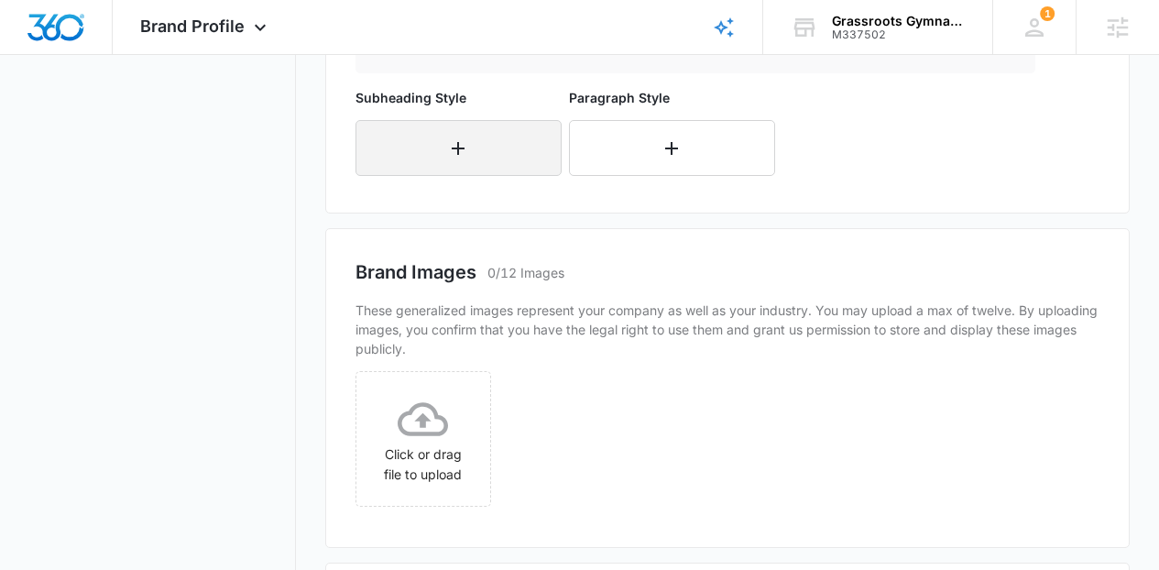
click at [521, 176] on button "button" at bounding box center [458, 148] width 206 height 56
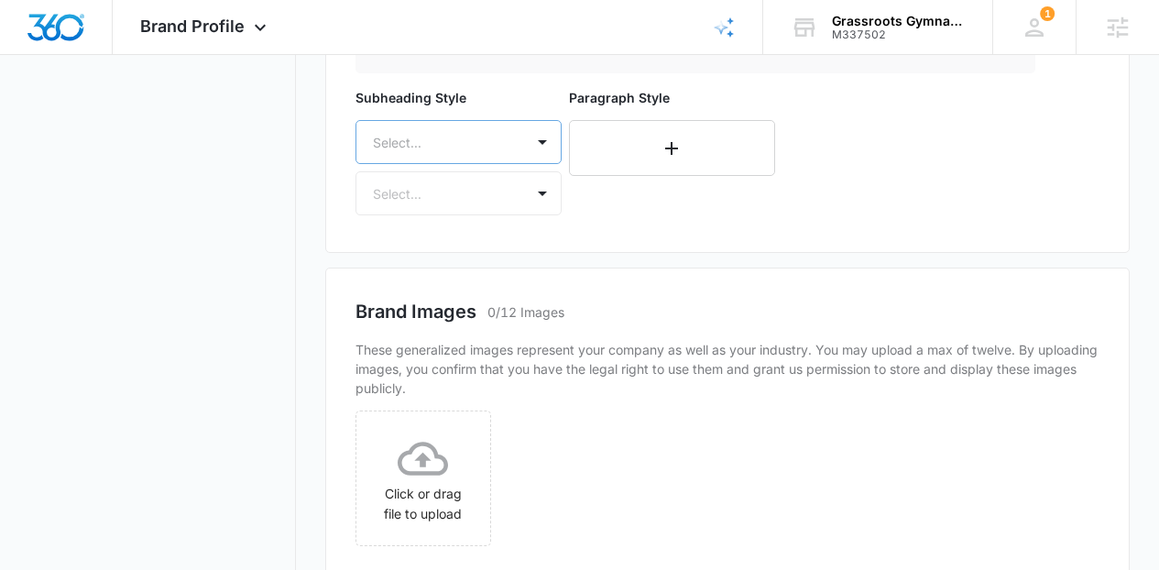
click at [480, 164] on div "Select..." at bounding box center [458, 142] width 206 height 44
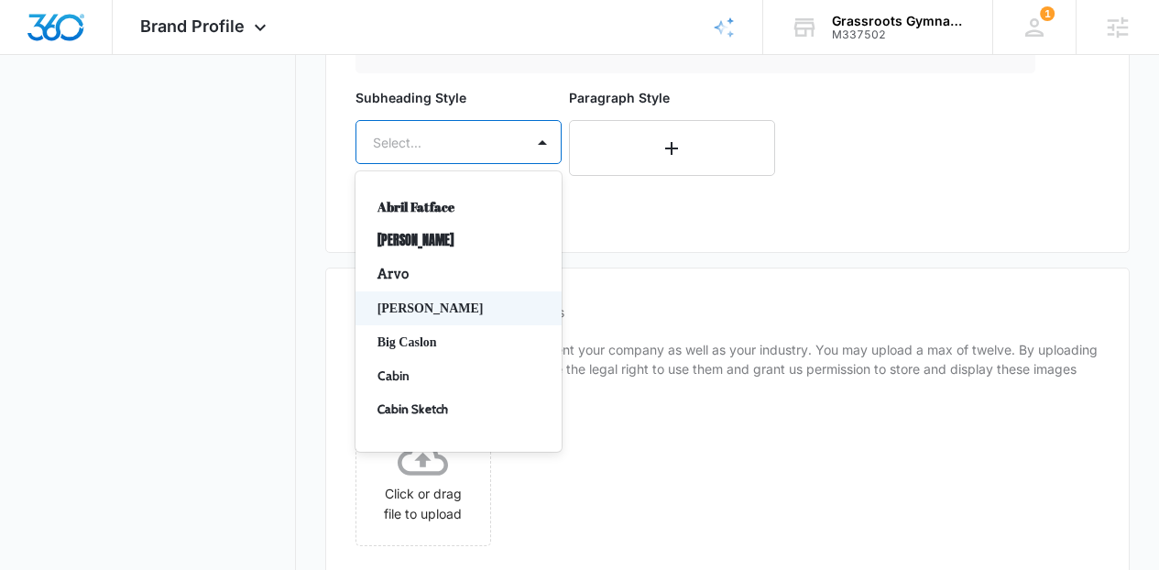
scroll to position [979, 0]
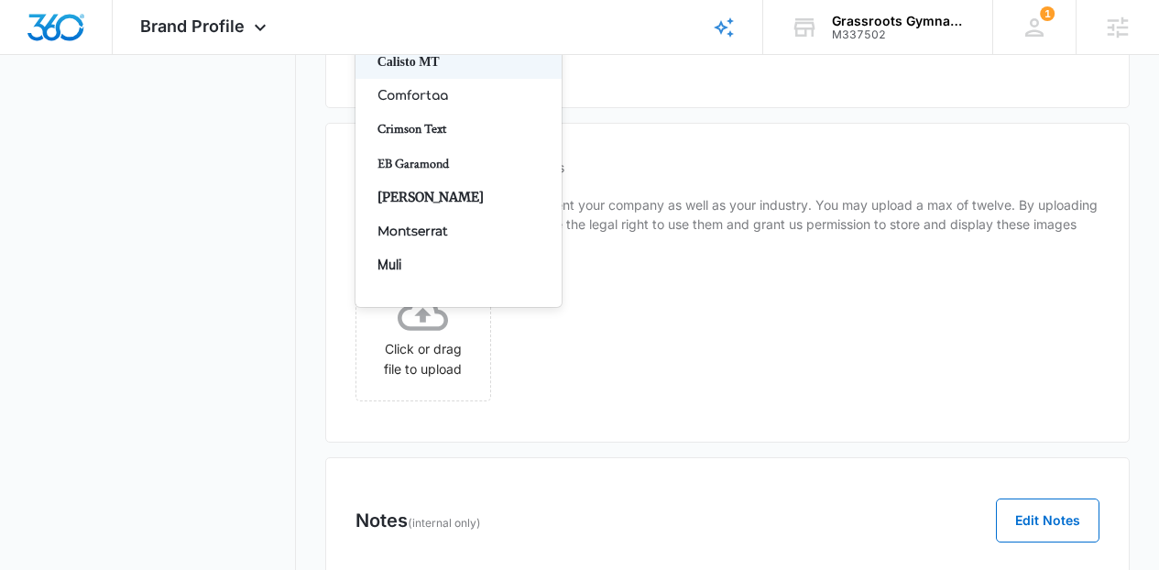
type input "mon"
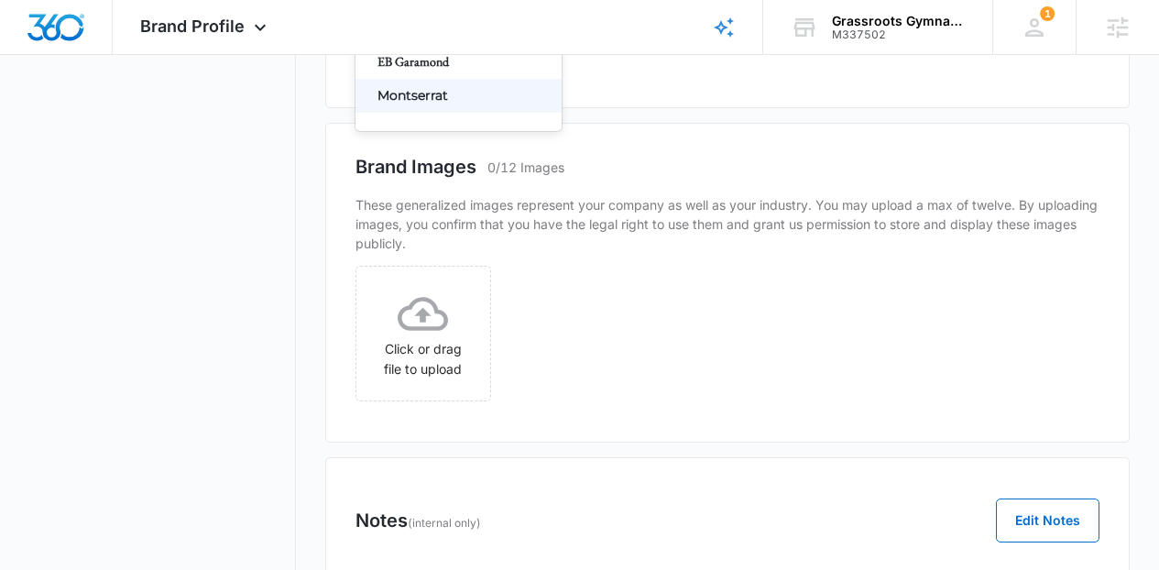
click at [436, 105] on p "Montserrat" at bounding box center [456, 95] width 158 height 19
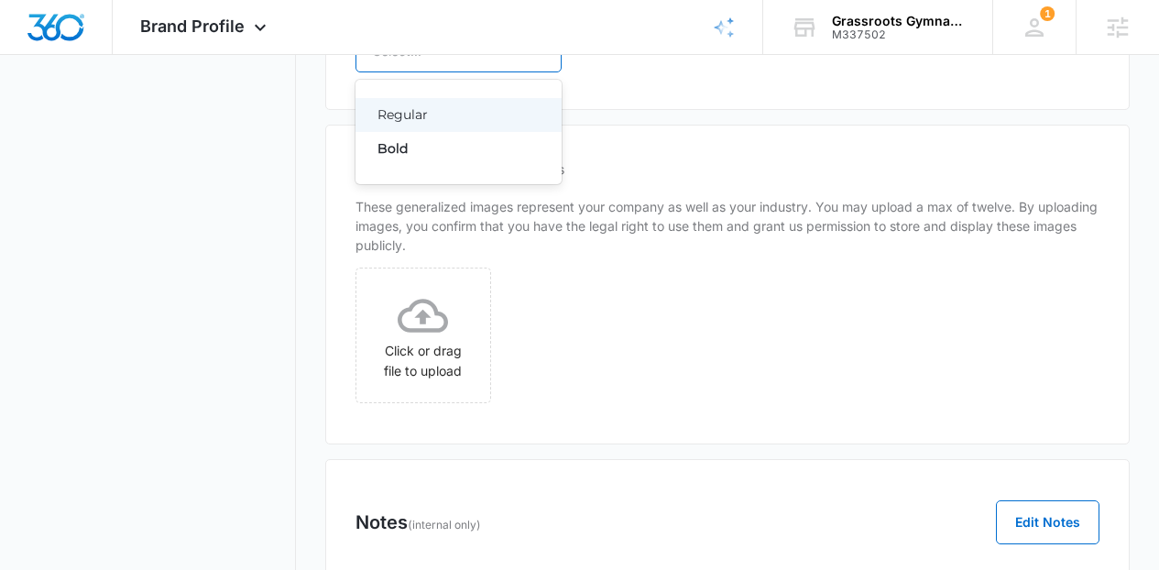
click at [471, 62] on div at bounding box center [436, 50] width 127 height 23
click at [434, 125] on p "Regular" at bounding box center [456, 114] width 158 height 19
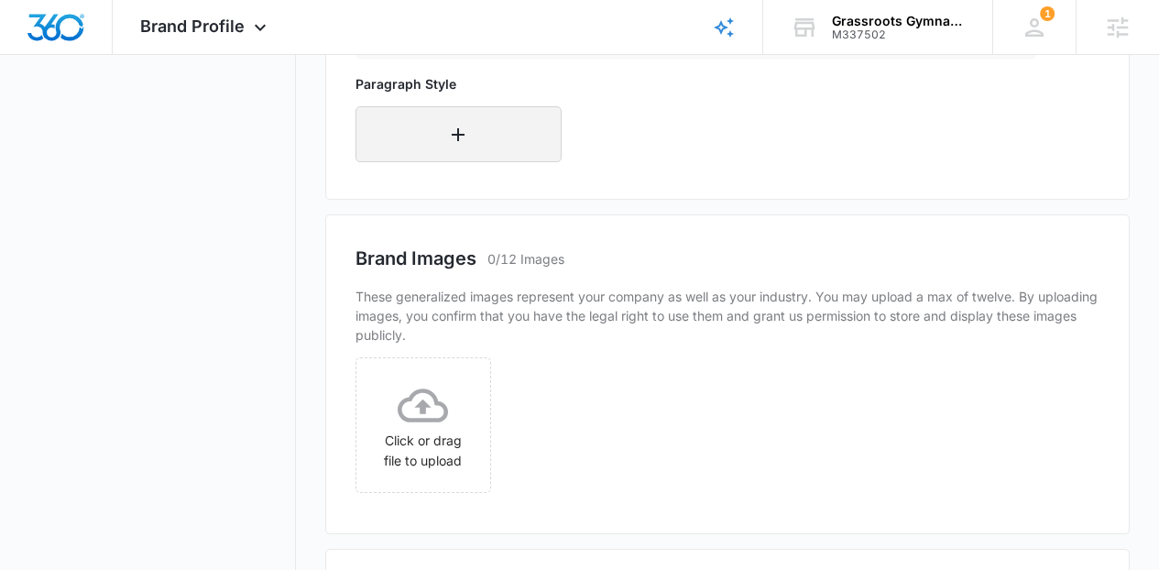
click at [434, 162] on button "button" at bounding box center [458, 134] width 206 height 56
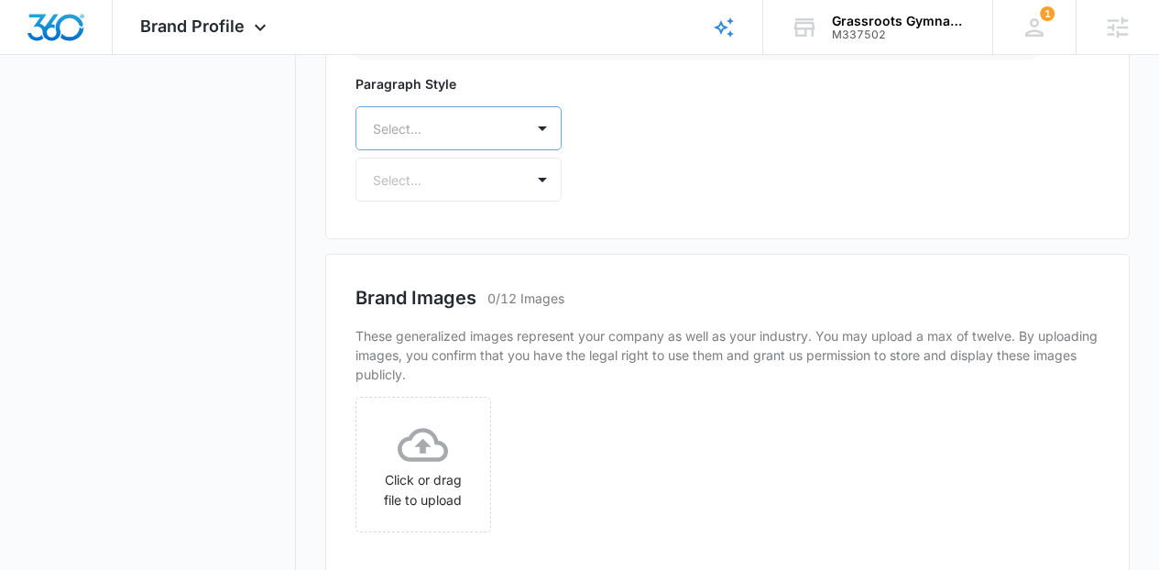
click at [446, 150] on div "Select..." at bounding box center [458, 128] width 206 height 44
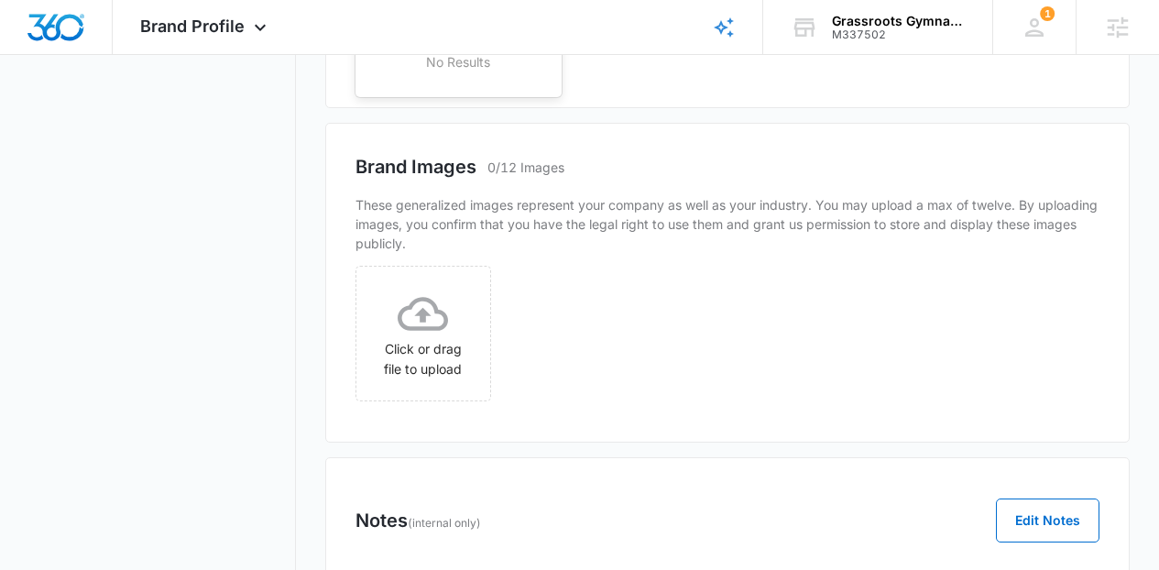
type input ","
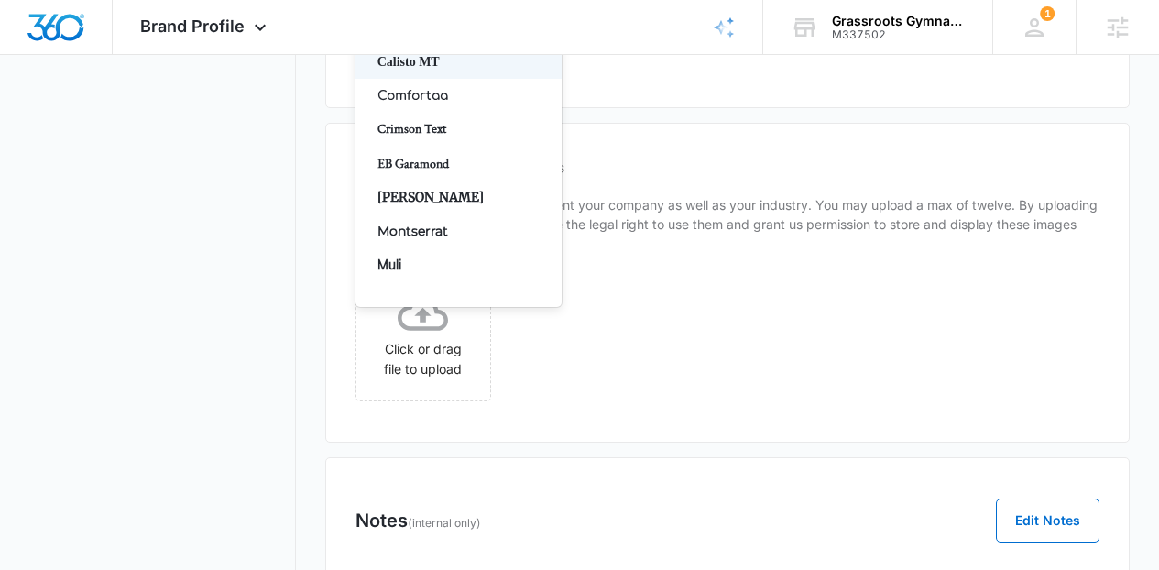
type input "mon"
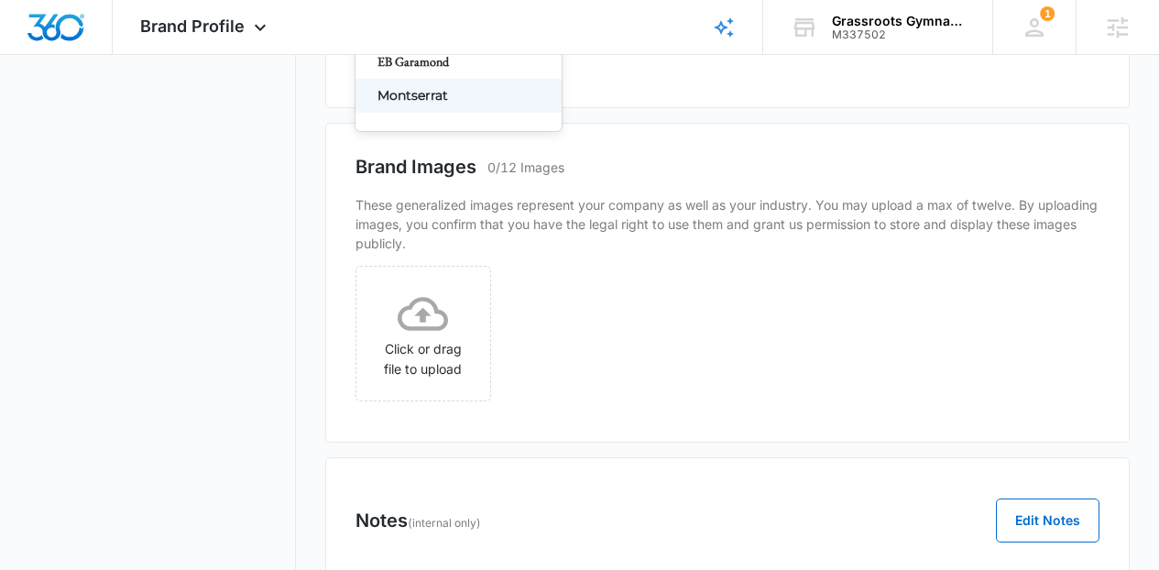
click at [429, 105] on p "Montserrat" at bounding box center [456, 95] width 158 height 19
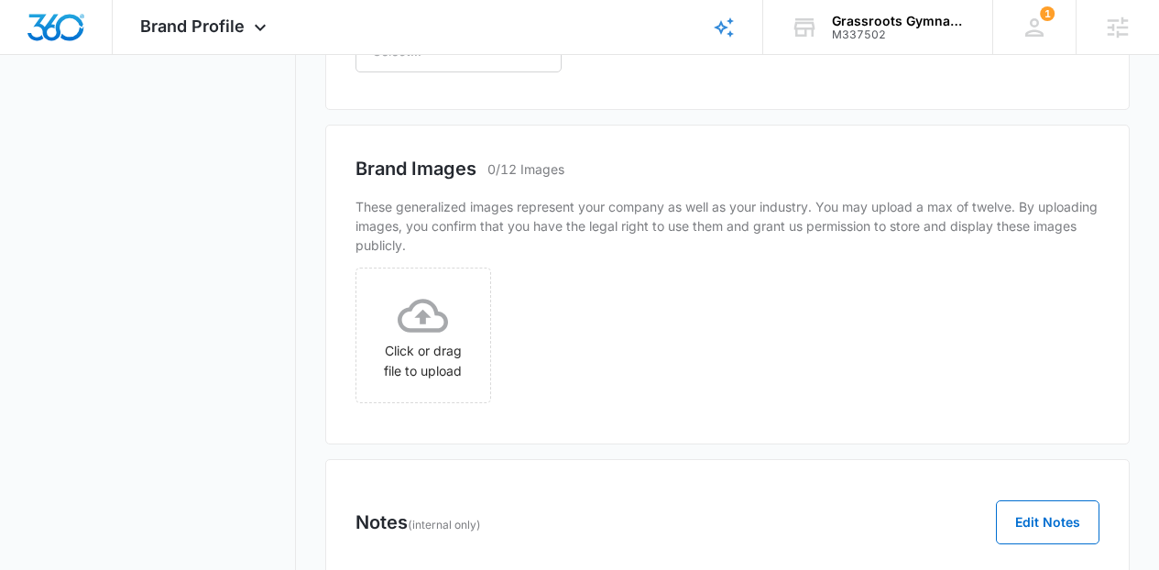
click at [414, 71] on div "Select..." at bounding box center [440, 50] width 168 height 41
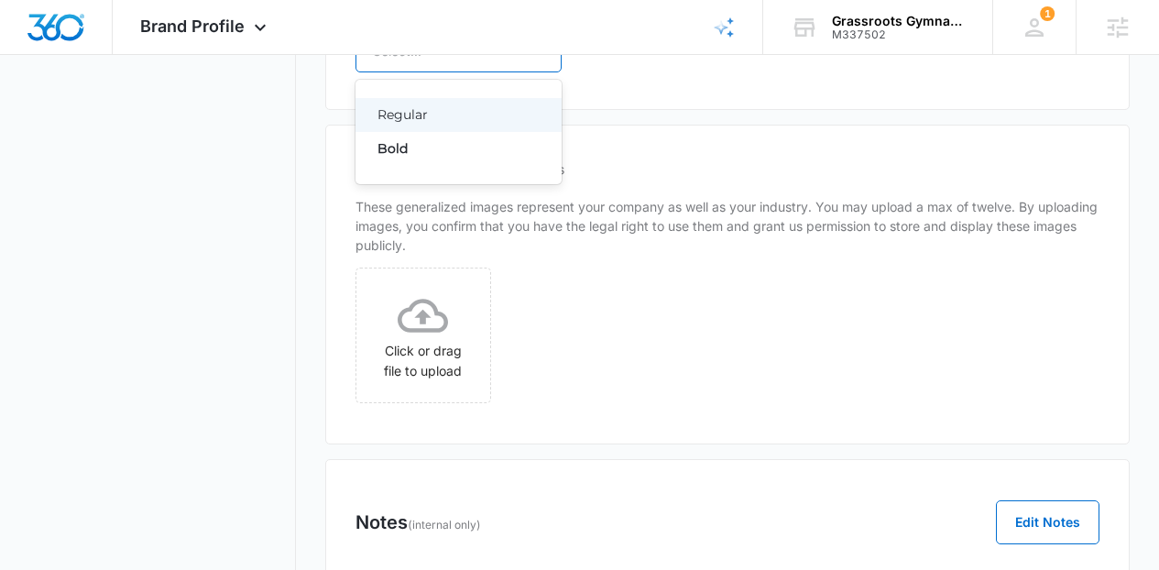
click at [417, 125] on p "Regular" at bounding box center [456, 114] width 158 height 19
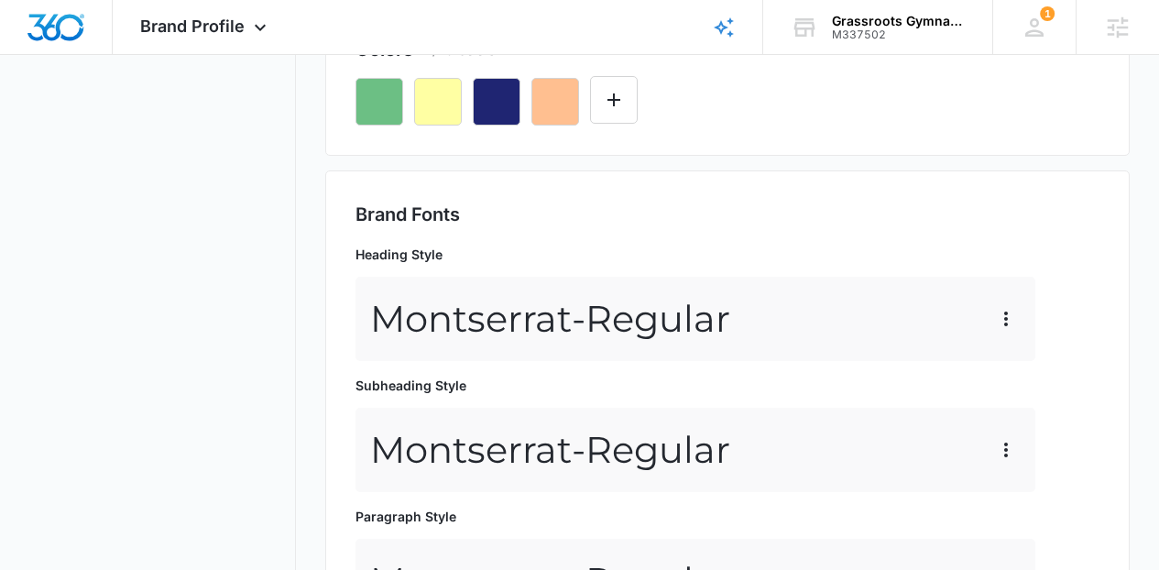
scroll to position [546, 0]
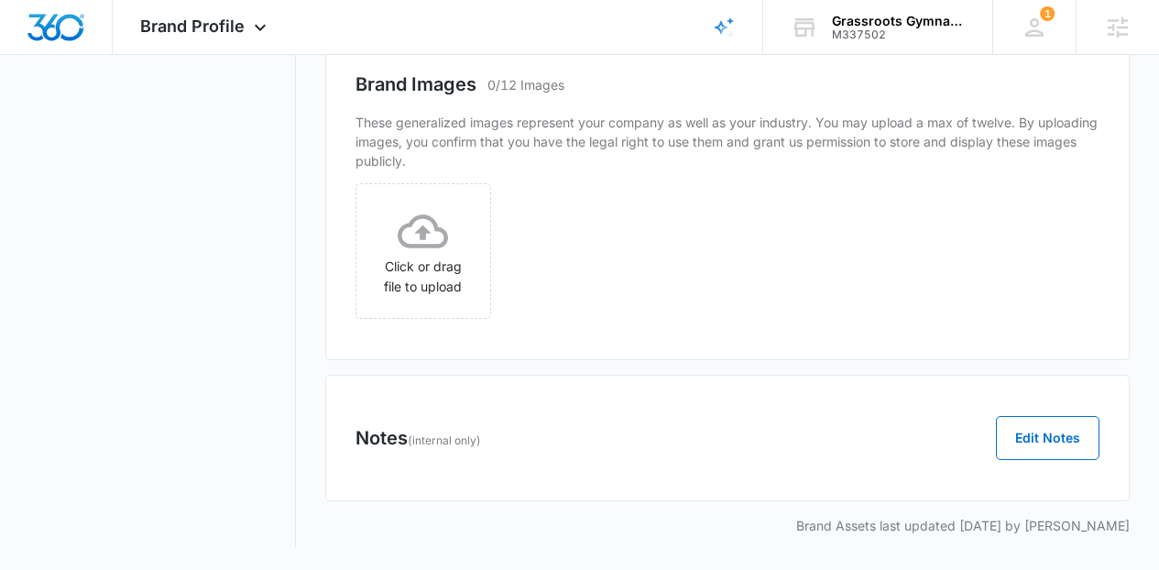
scroll to position [1268, 0]
click at [383, 297] on div "Click or drag file to upload" at bounding box center [423, 251] width 134 height 91
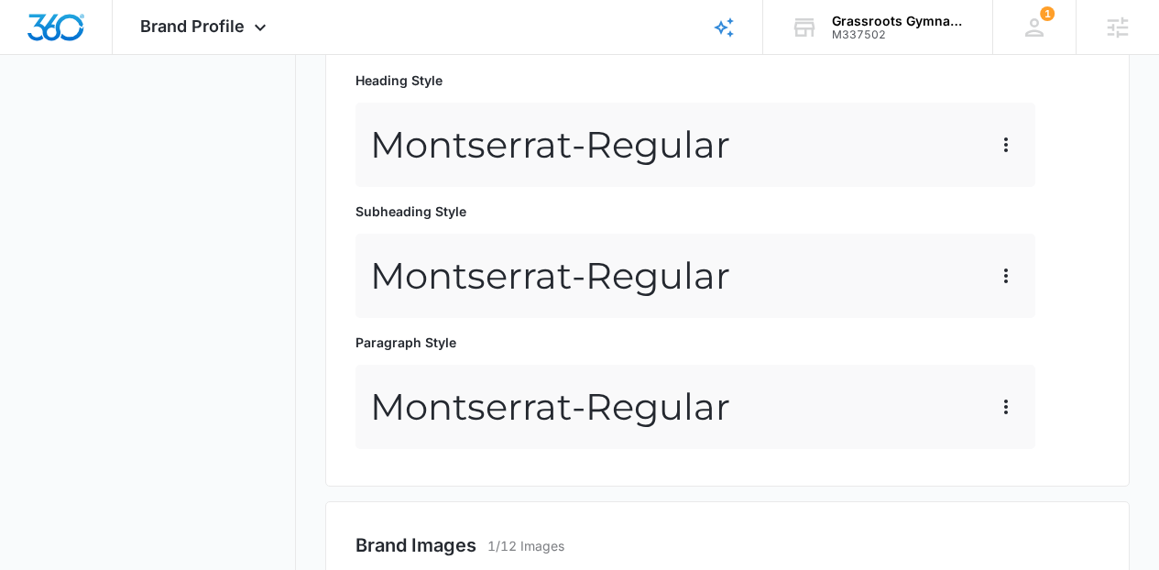
scroll to position [0, 0]
